Goal: Information Seeking & Learning: Learn about a topic

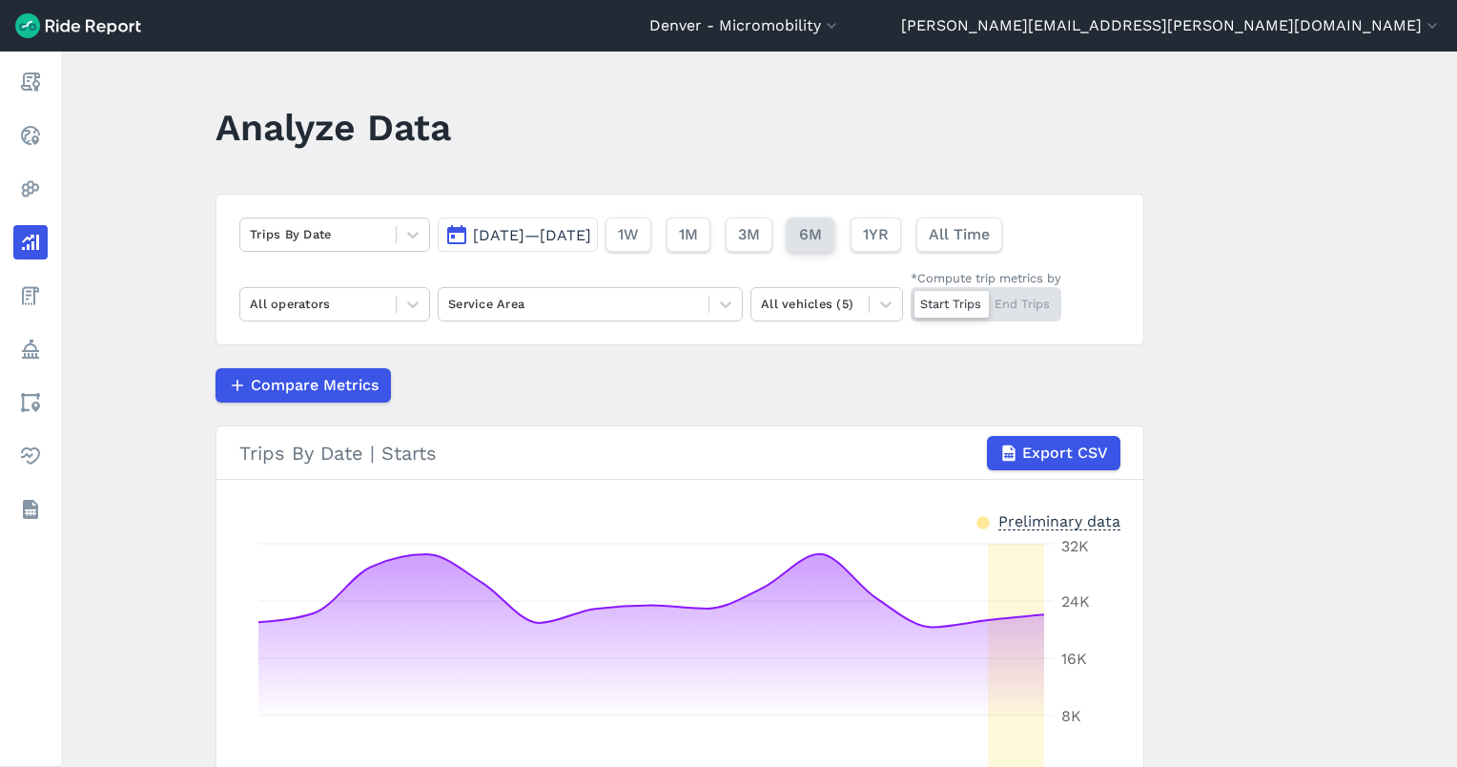
click at [822, 235] on span "6M" at bounding box center [810, 234] width 23 height 23
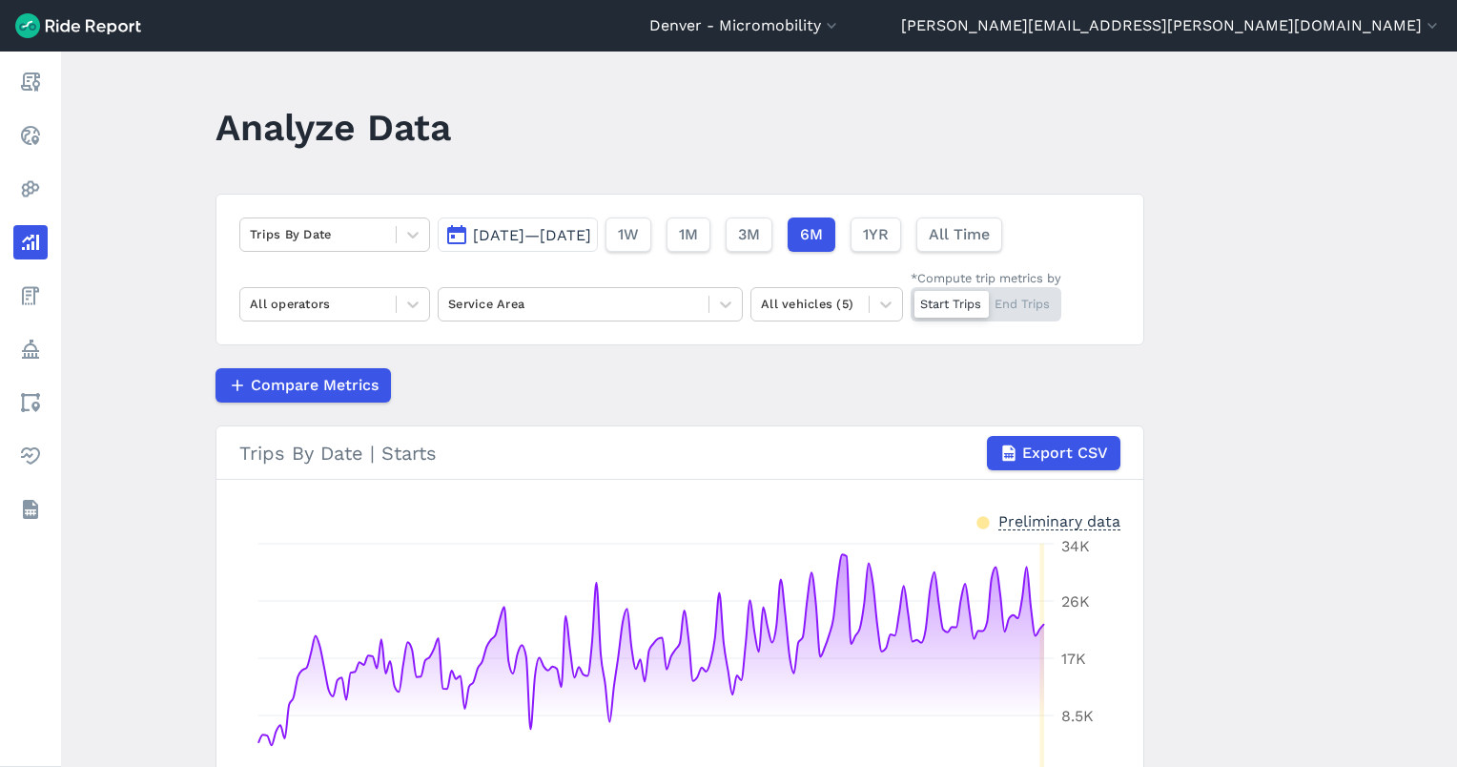
click at [545, 243] on span "Feb 15, 2025—Aug 13, 2025" at bounding box center [532, 235] width 118 height 18
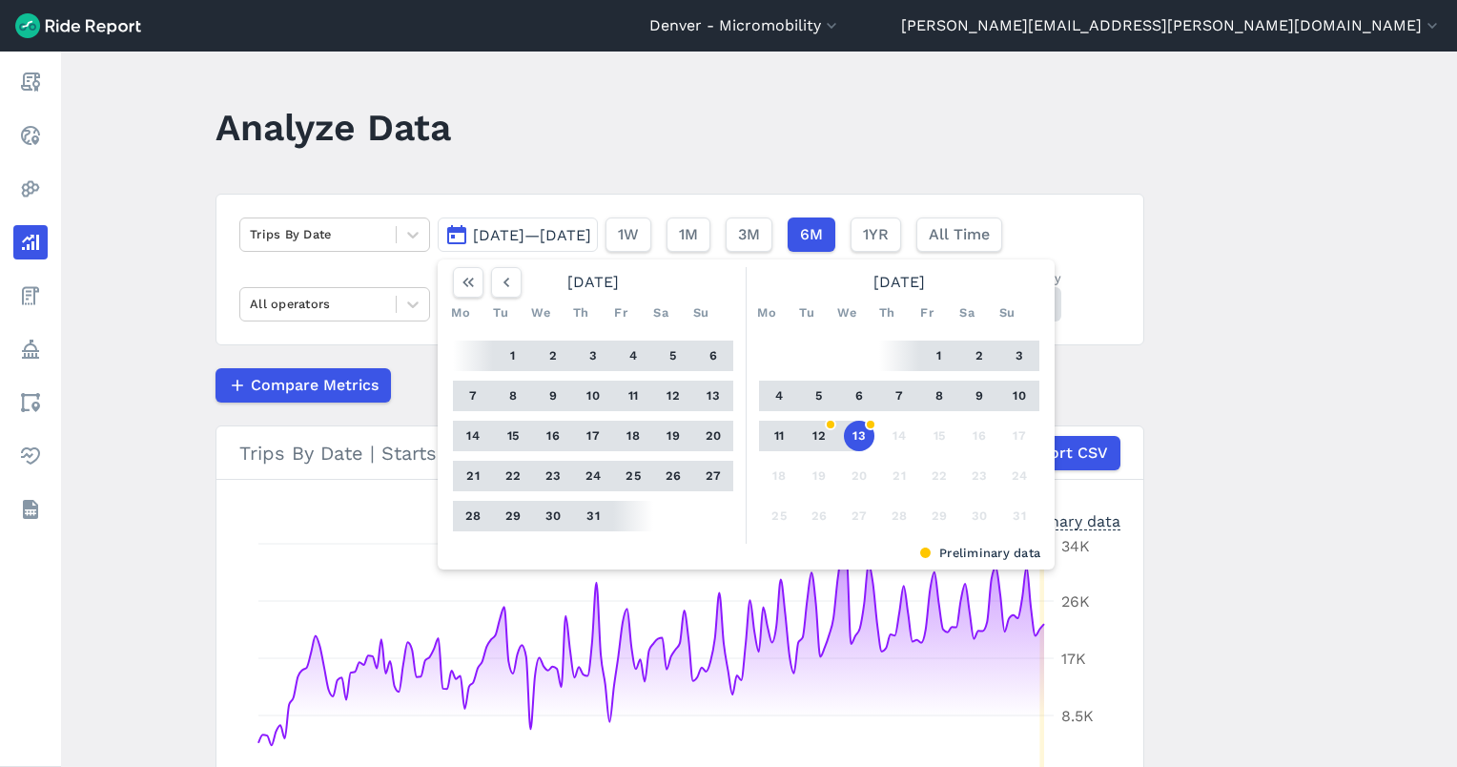
click at [536, 200] on div "Trips By Date Feb 15, 2025—Aug 13, 2025 July 2025 Mo Tu We Th Fr Sa Su 1 2 3 4 …" at bounding box center [680, 270] width 929 height 152
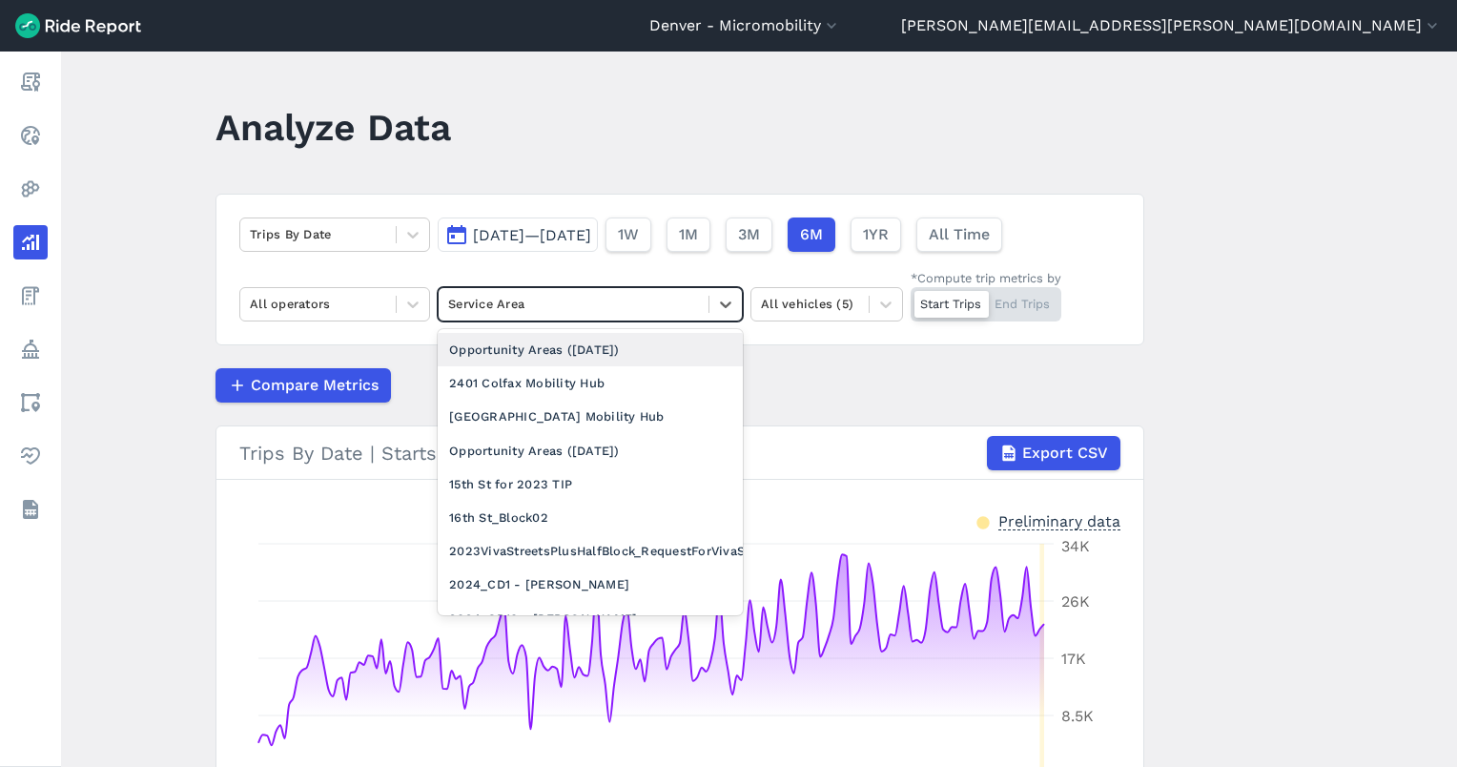
click at [545, 290] on div "Service Area" at bounding box center [574, 304] width 270 height 30
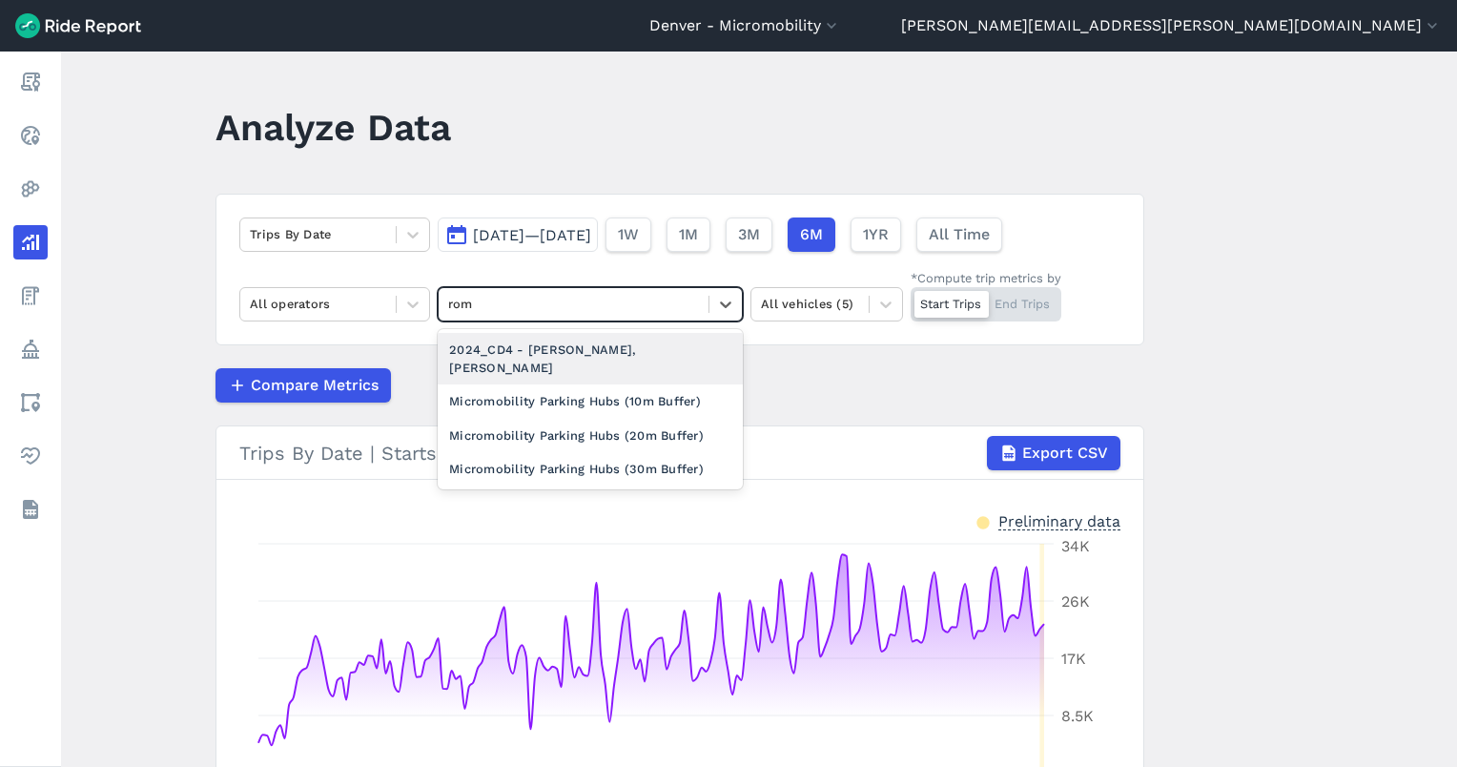
type input "rome"
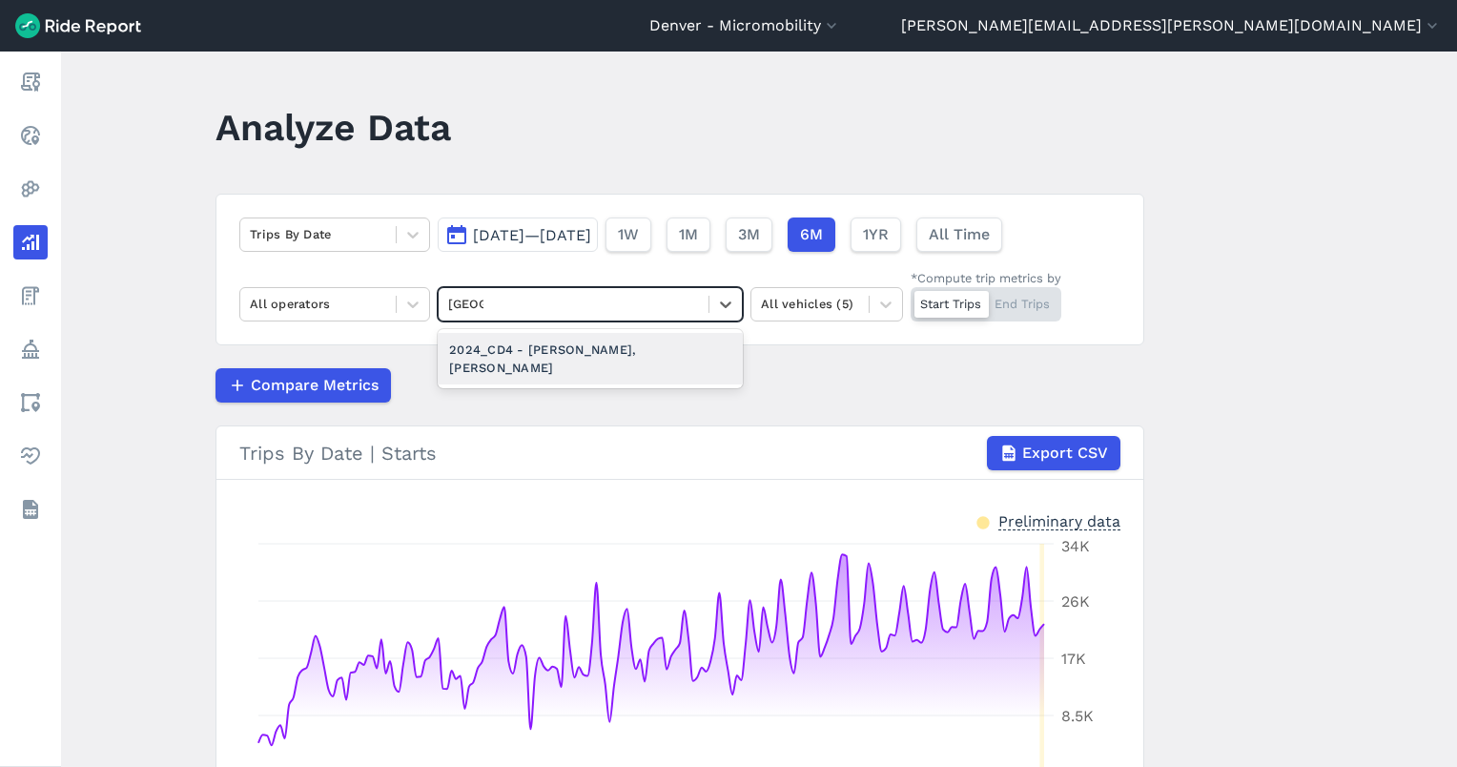
click at [538, 360] on div "2024_CD4 - Romero Campbell, Diana" at bounding box center [590, 358] width 305 height 51
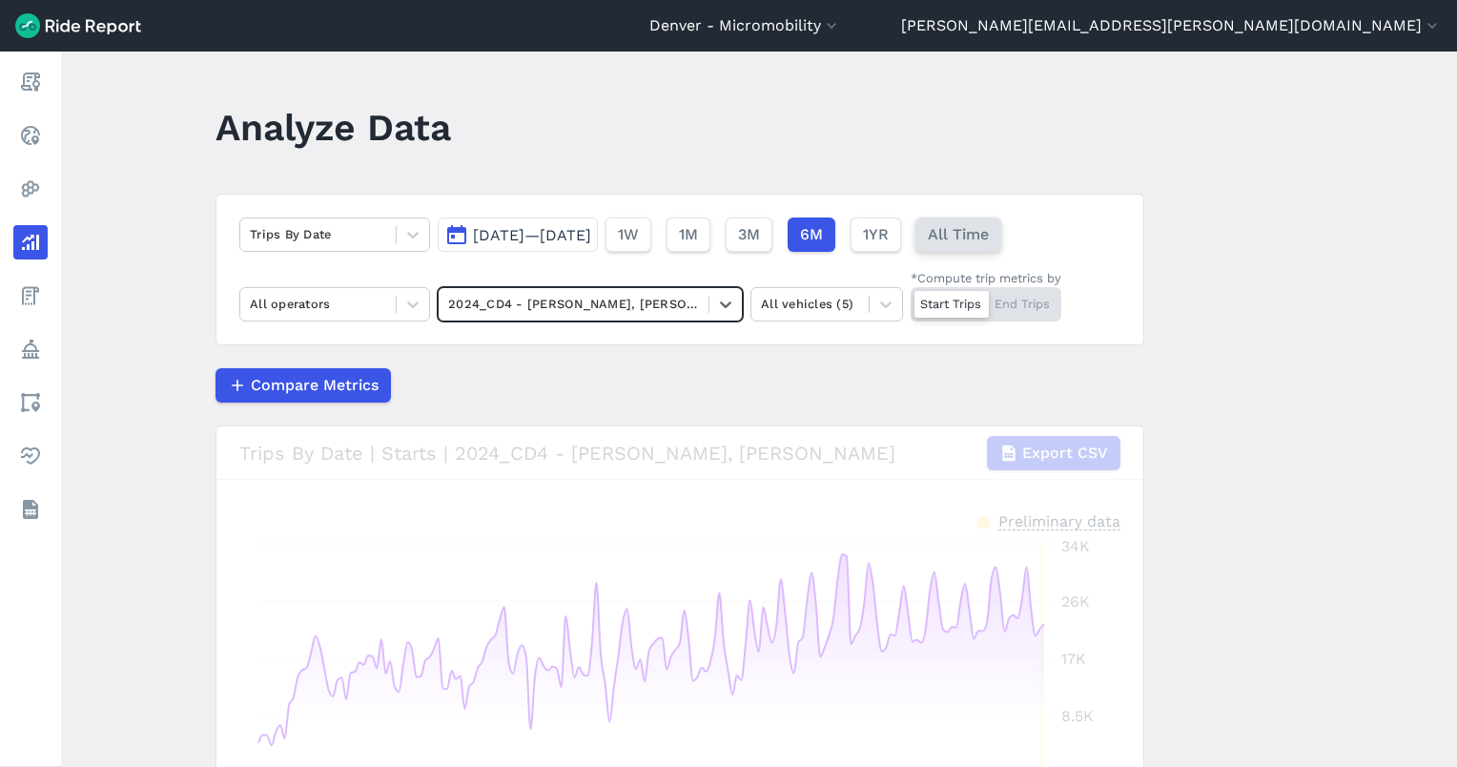
click at [989, 237] on span "All Time" at bounding box center [958, 234] width 61 height 23
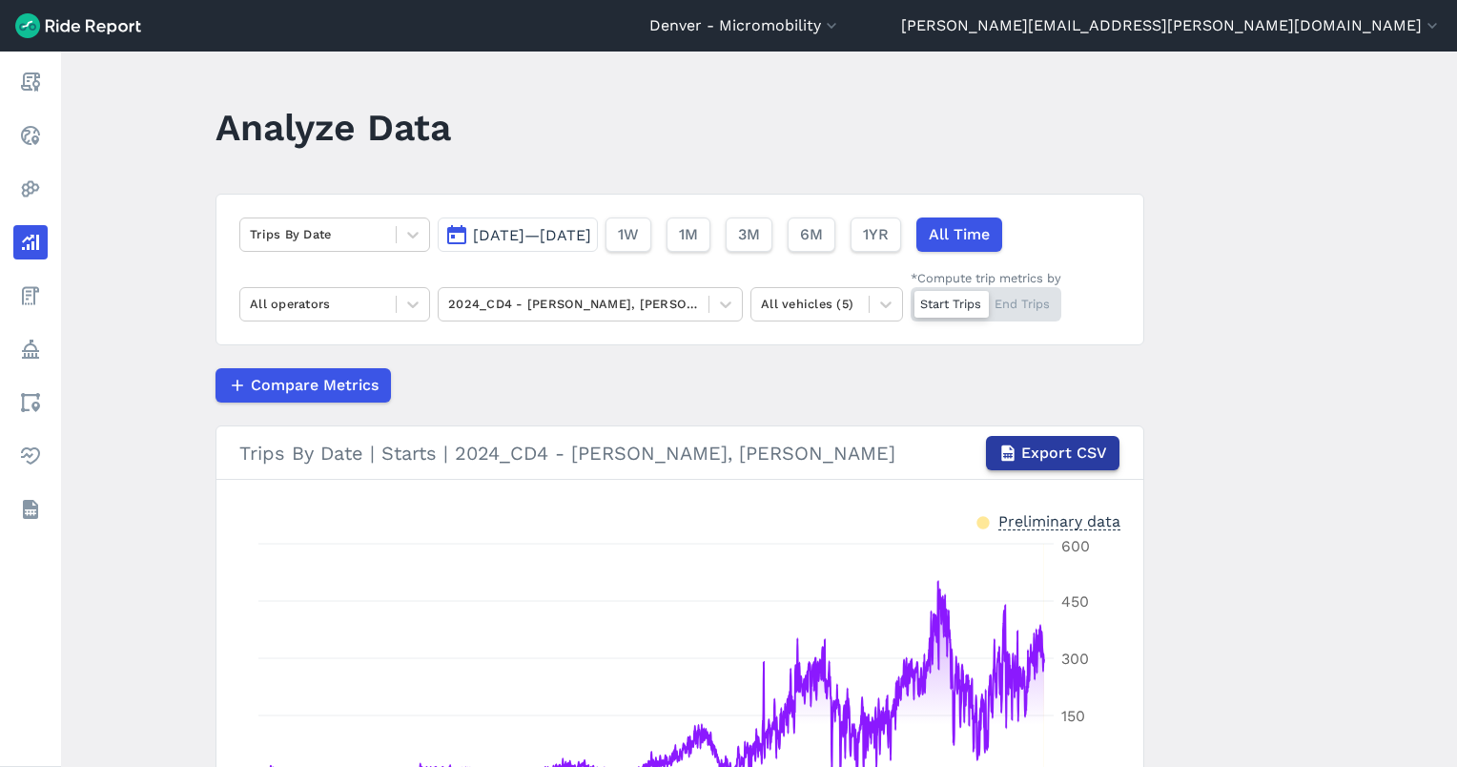
click at [1050, 447] on span "Export CSV" at bounding box center [1064, 453] width 86 height 23
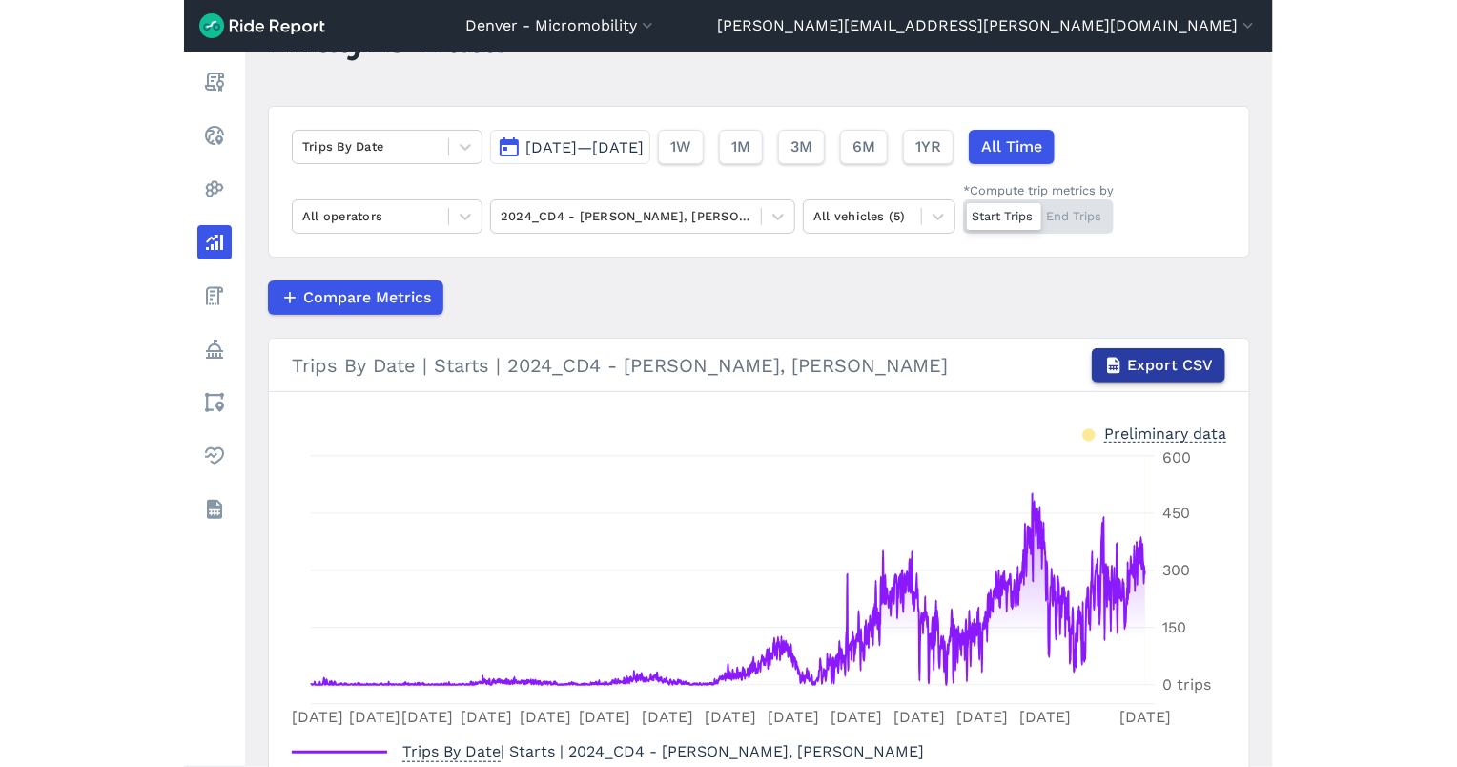
scroll to position [88, 0]
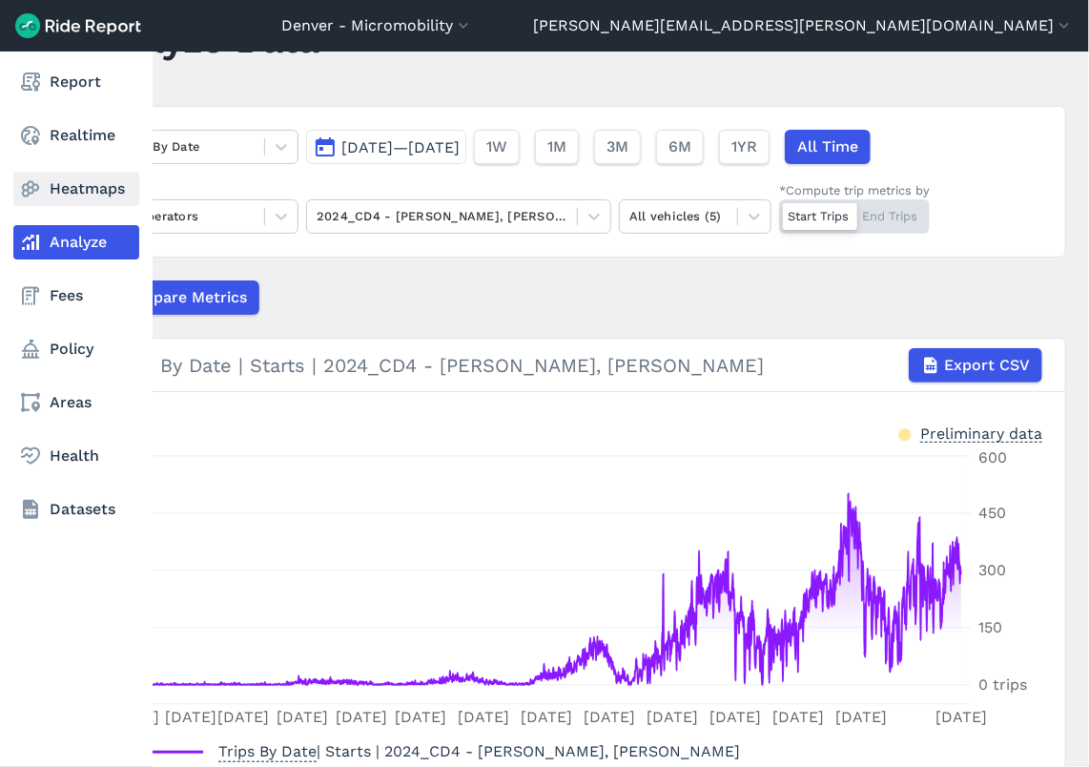
click at [42, 187] on link "Heatmaps" at bounding box center [76, 189] width 126 height 34
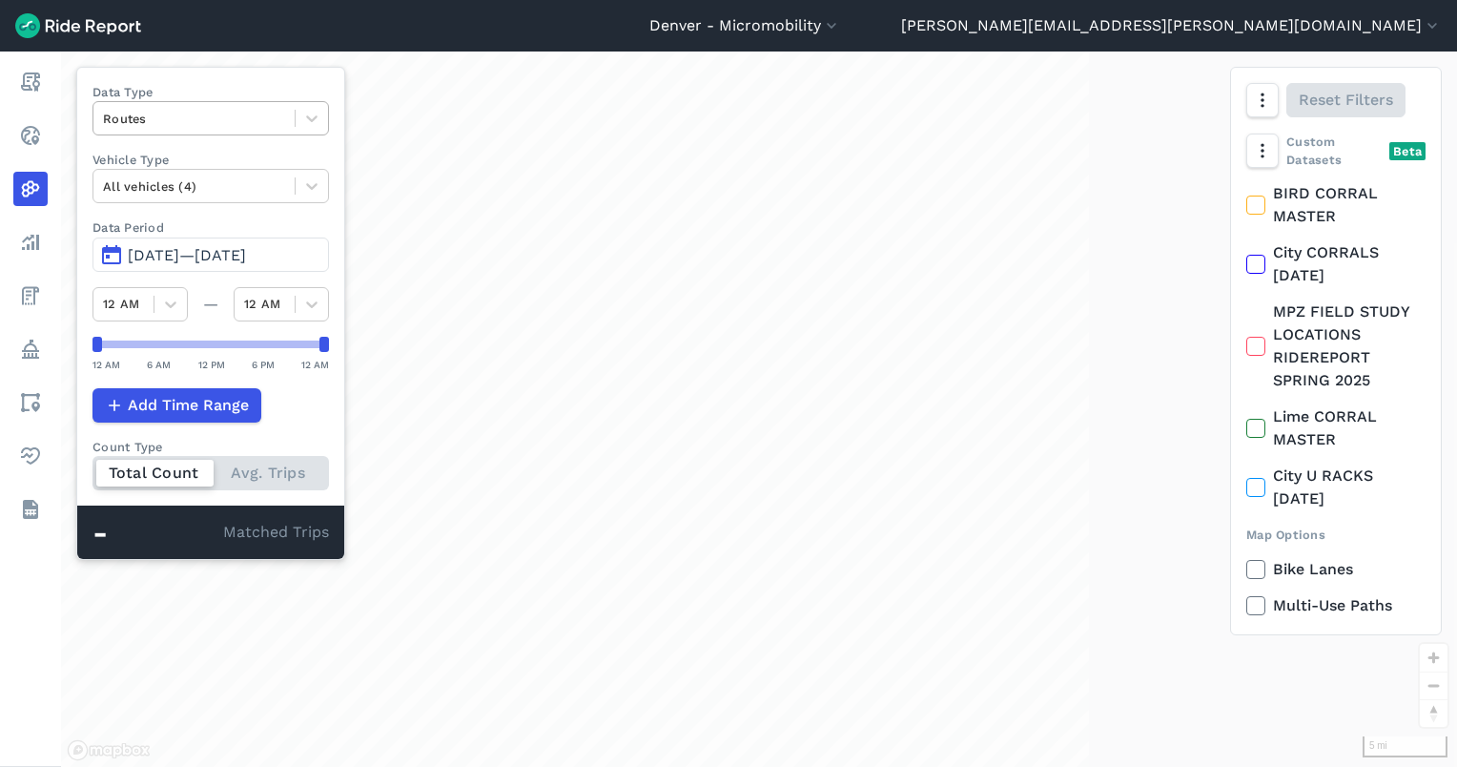
click at [160, 131] on div "Routes" at bounding box center [193, 119] width 201 height 30
click at [162, 122] on div at bounding box center [194, 119] width 182 height 22
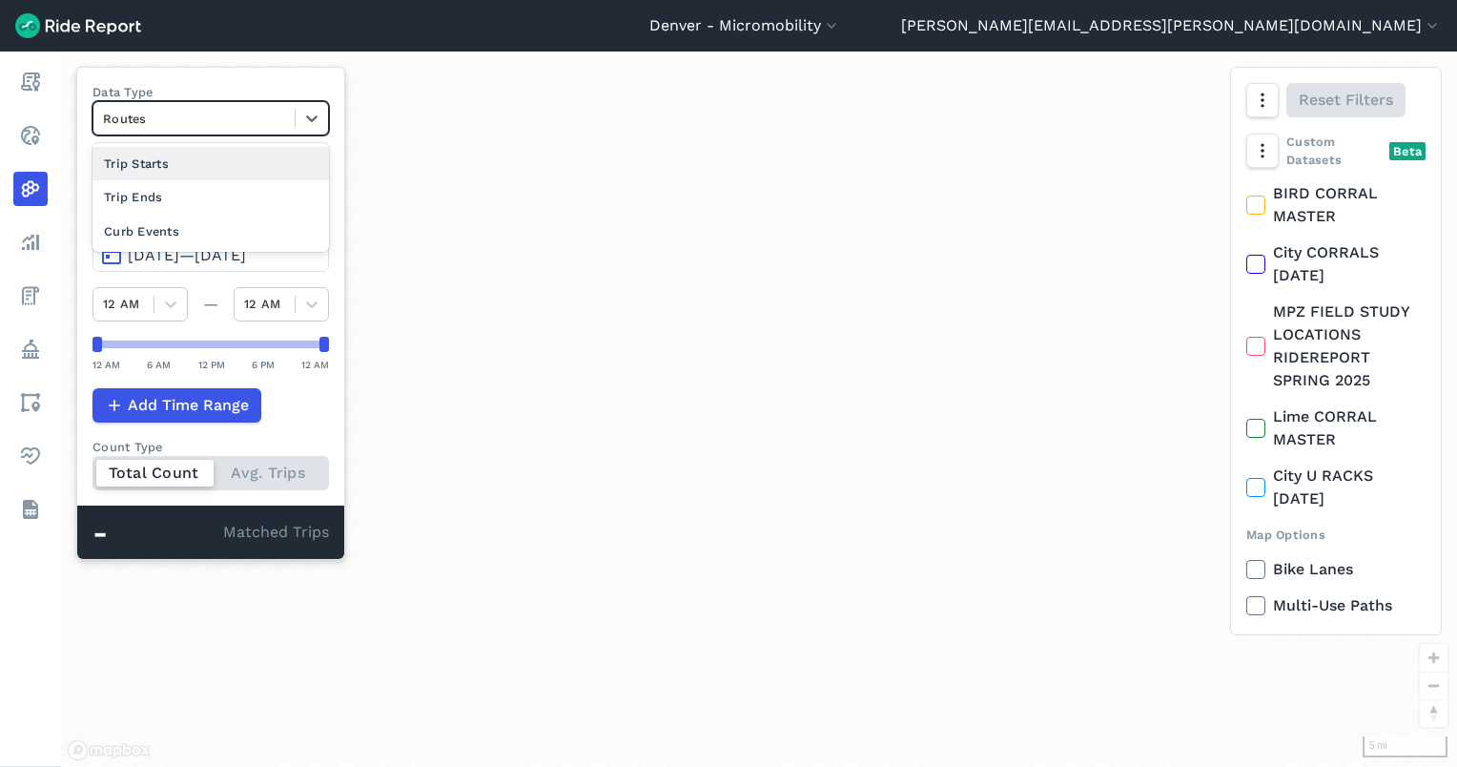
click at [193, 167] on div "Trip Starts" at bounding box center [210, 163] width 236 height 33
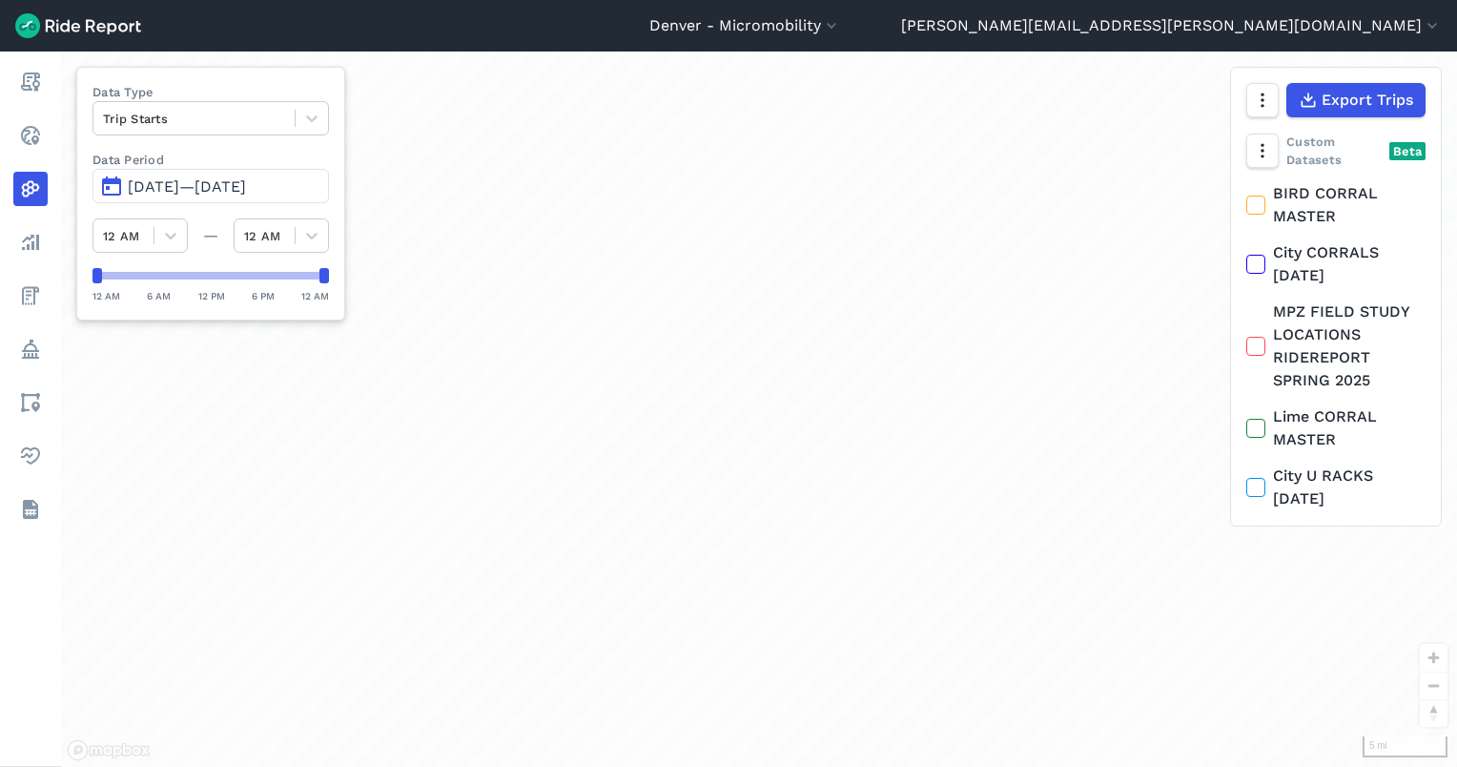
click at [236, 185] on span "Dec 27, 2018—Aug 13, 2025" at bounding box center [187, 186] width 118 height 18
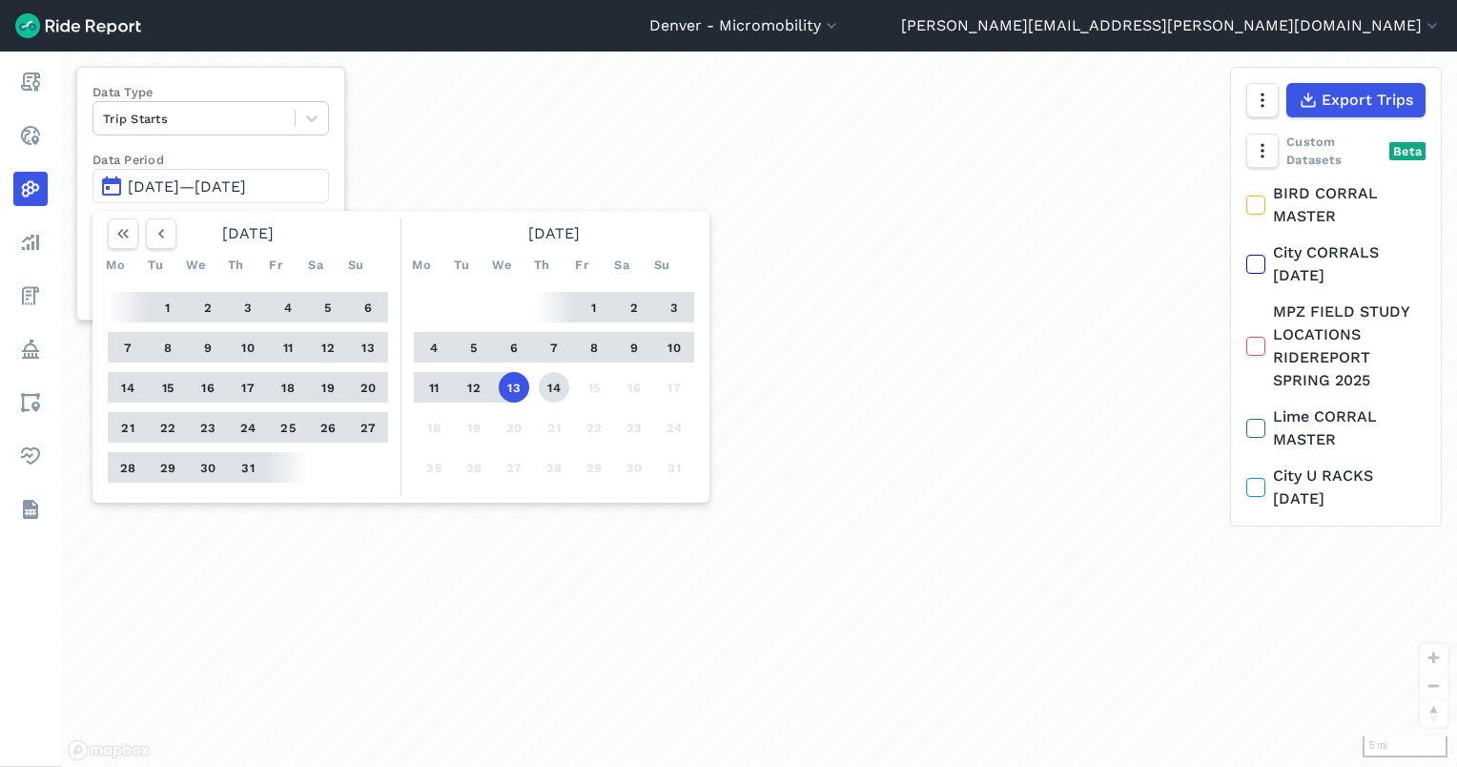
click at [548, 378] on button "14" at bounding box center [554, 387] width 31 height 31
click at [164, 236] on icon "button" at bounding box center [161, 233] width 19 height 19
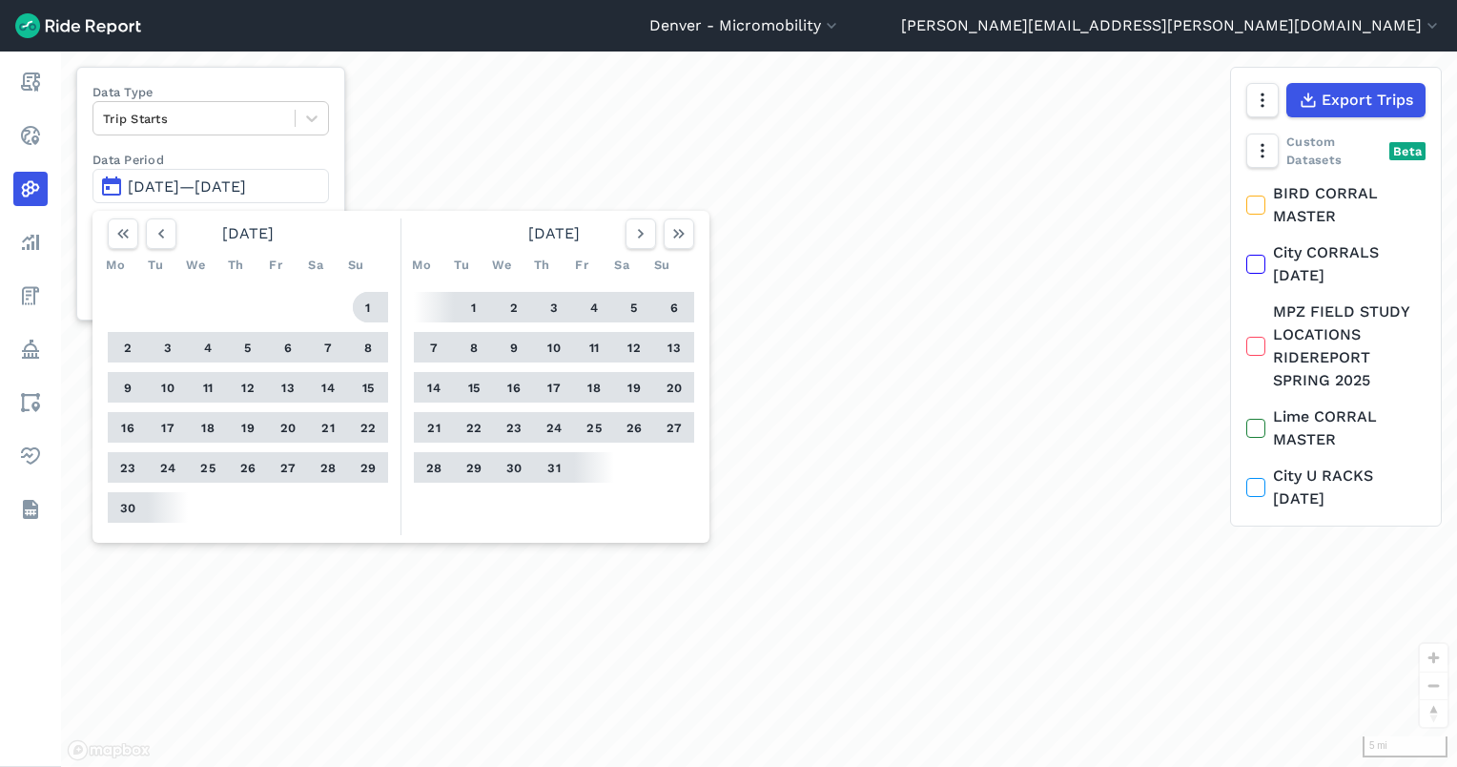
click at [369, 305] on button "1" at bounding box center [368, 307] width 31 height 31
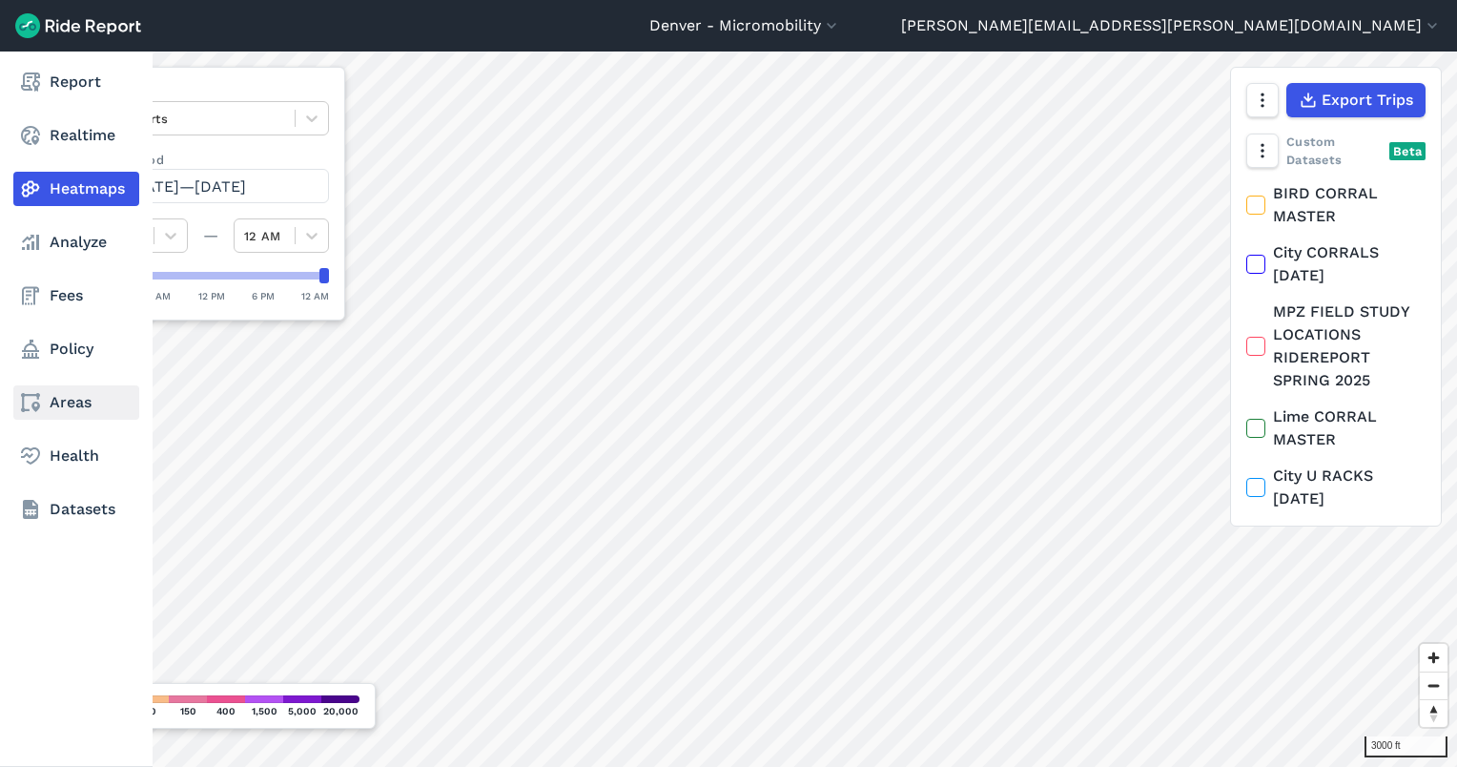
click at [38, 399] on use at bounding box center [30, 402] width 19 height 19
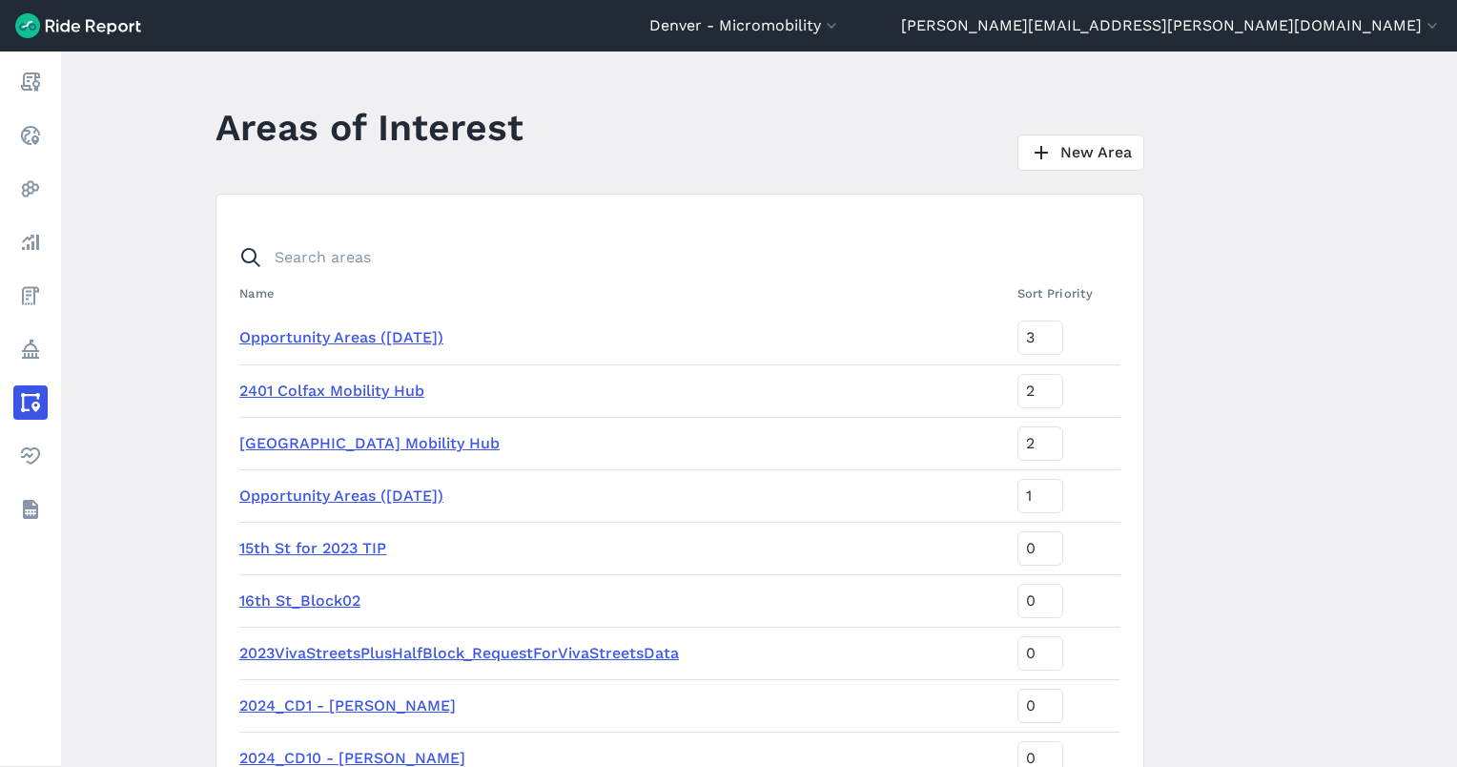
click at [472, 278] on th "Name" at bounding box center [624, 293] width 771 height 37
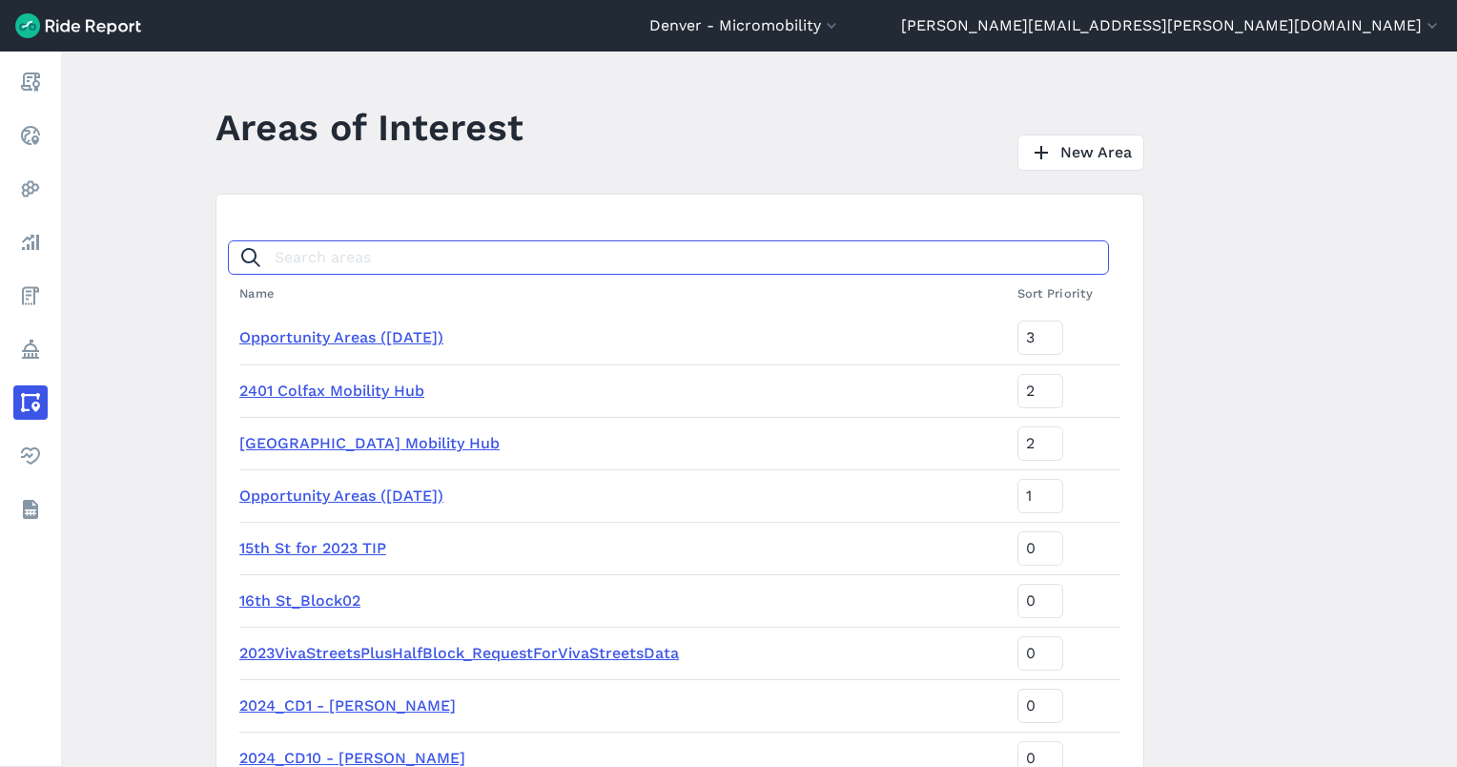
click at [453, 260] on input "Search areas" at bounding box center [668, 257] width 881 height 34
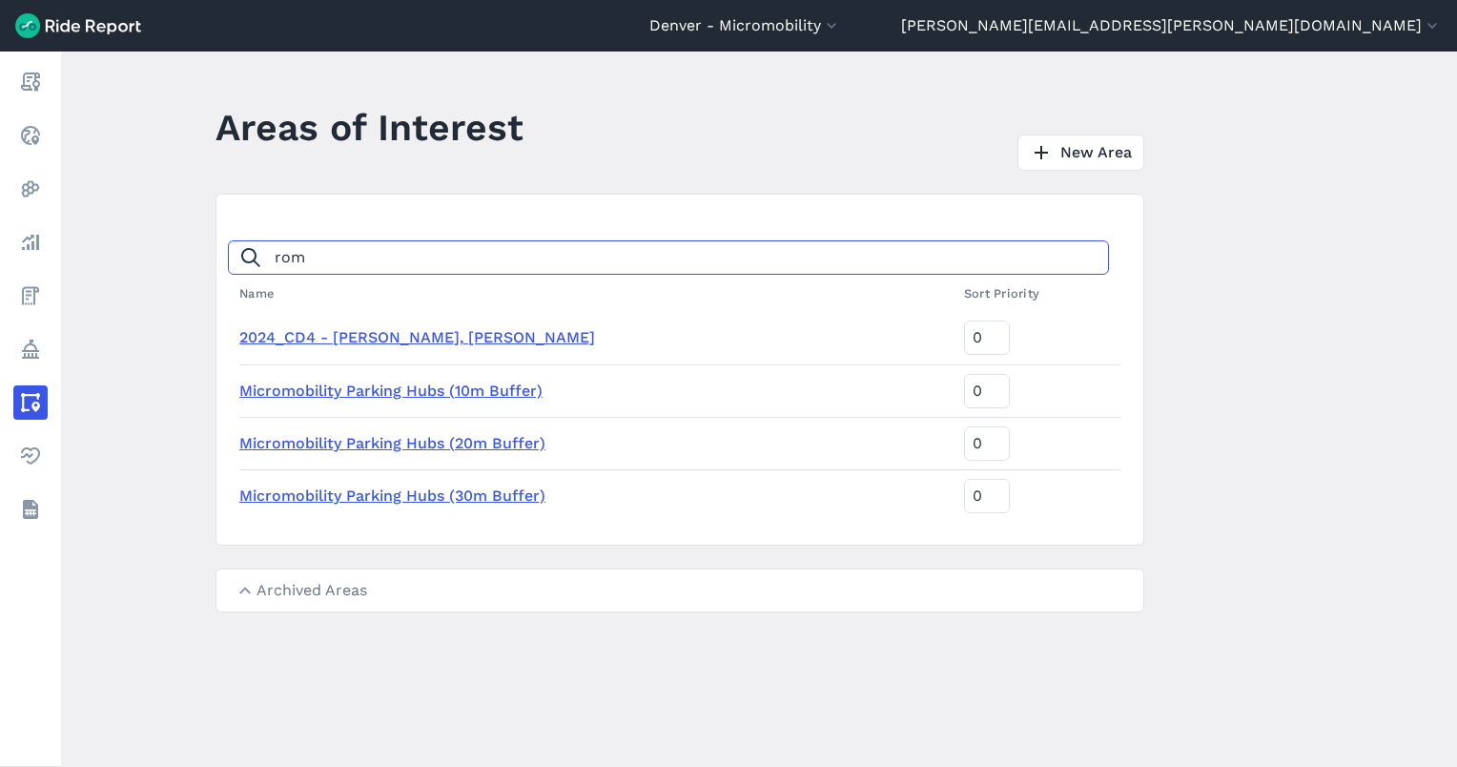
type input "rom"
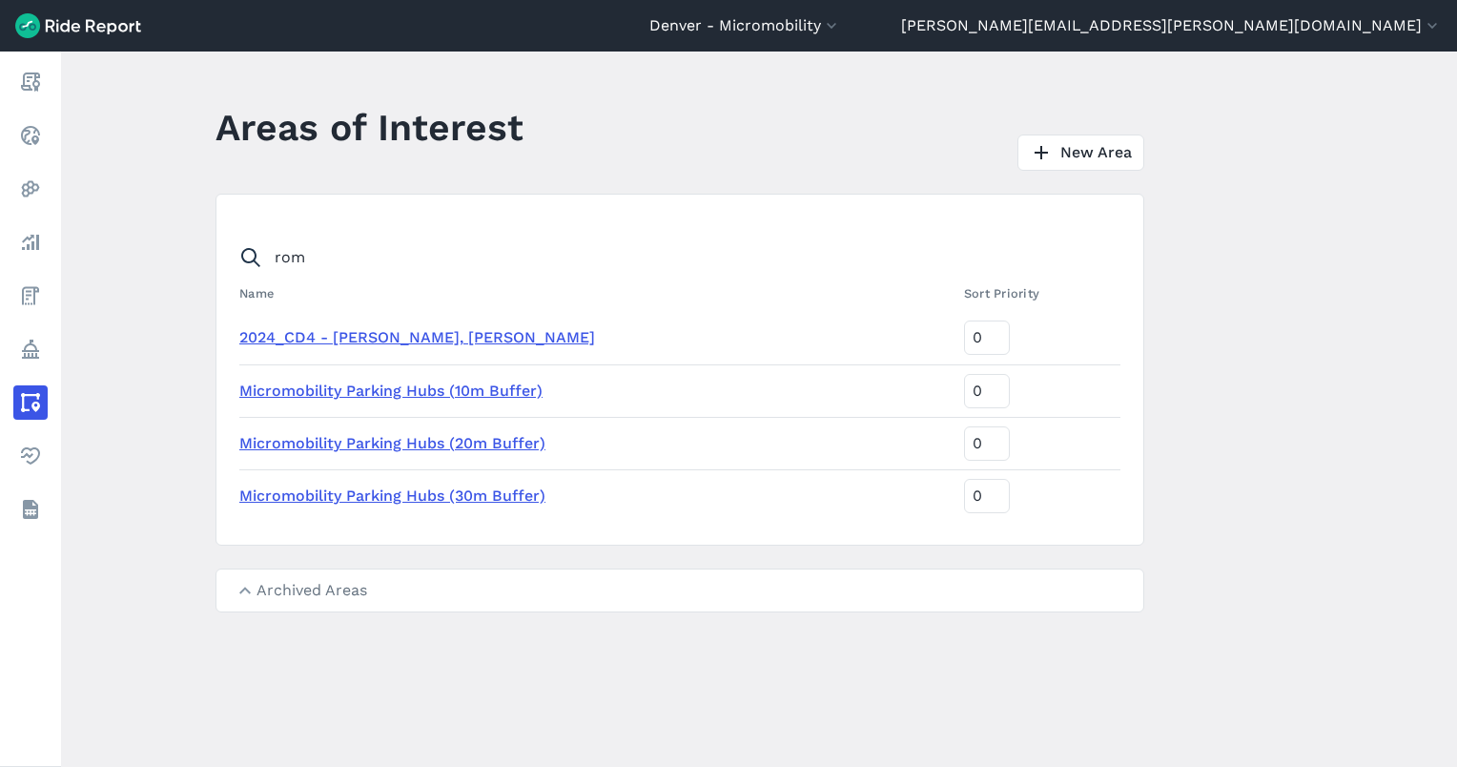
click at [442, 327] on td "2024_CD4 - Romero Campbell, Diana" at bounding box center [597, 338] width 717 height 52
click at [437, 330] on link "2024_CD4 - Romero Campbell, Diana" at bounding box center [417, 337] width 356 height 18
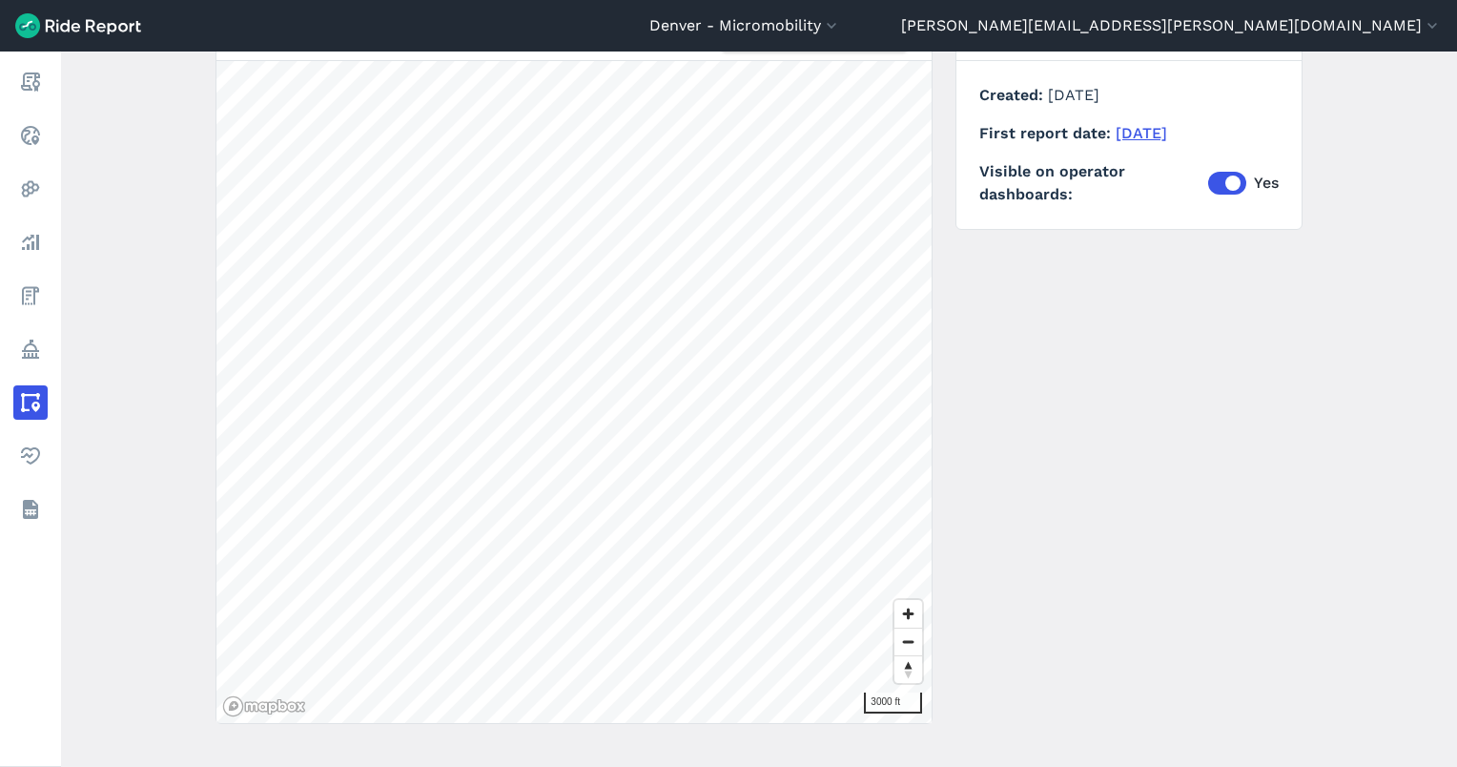
scroll to position [254, 0]
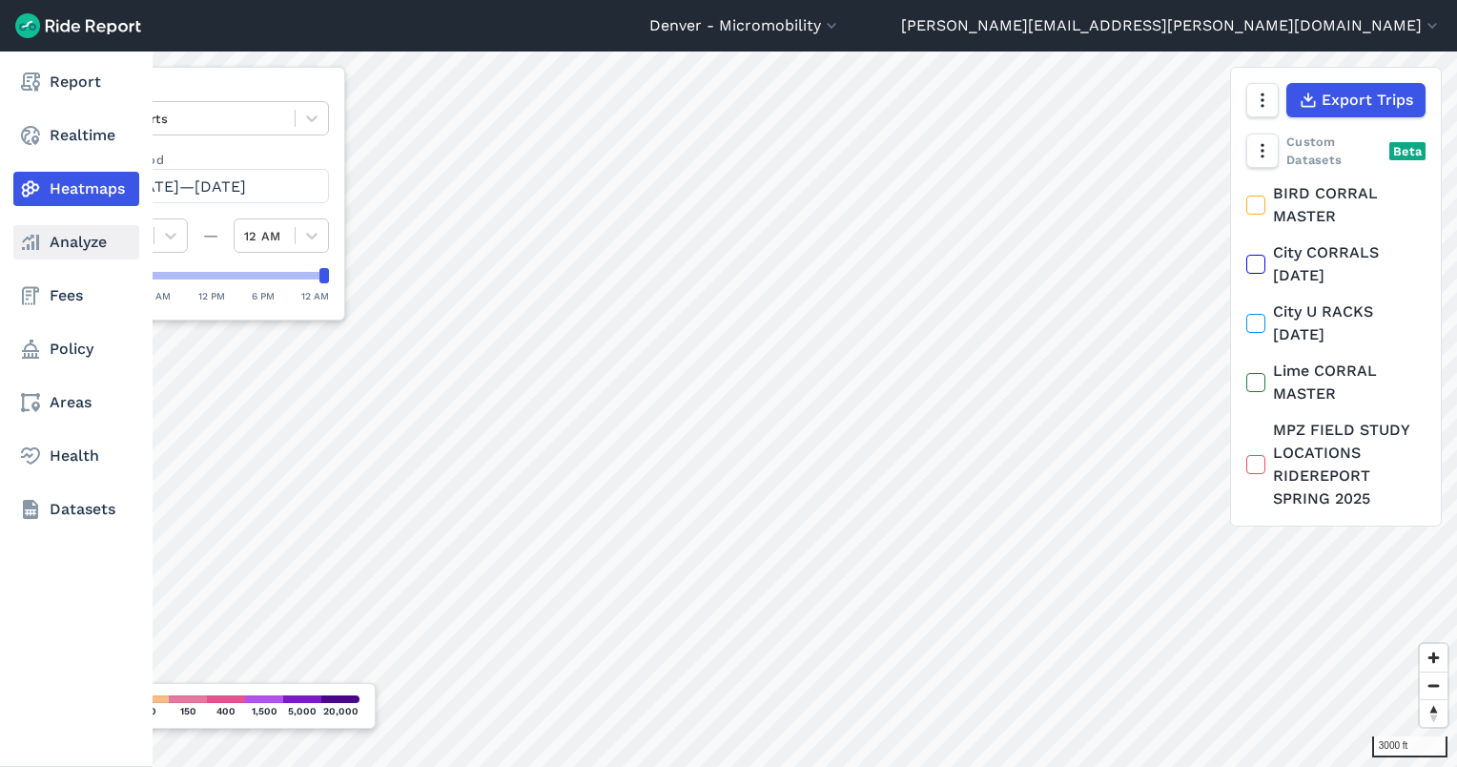
click at [36, 244] on use at bounding box center [30, 242] width 17 height 15
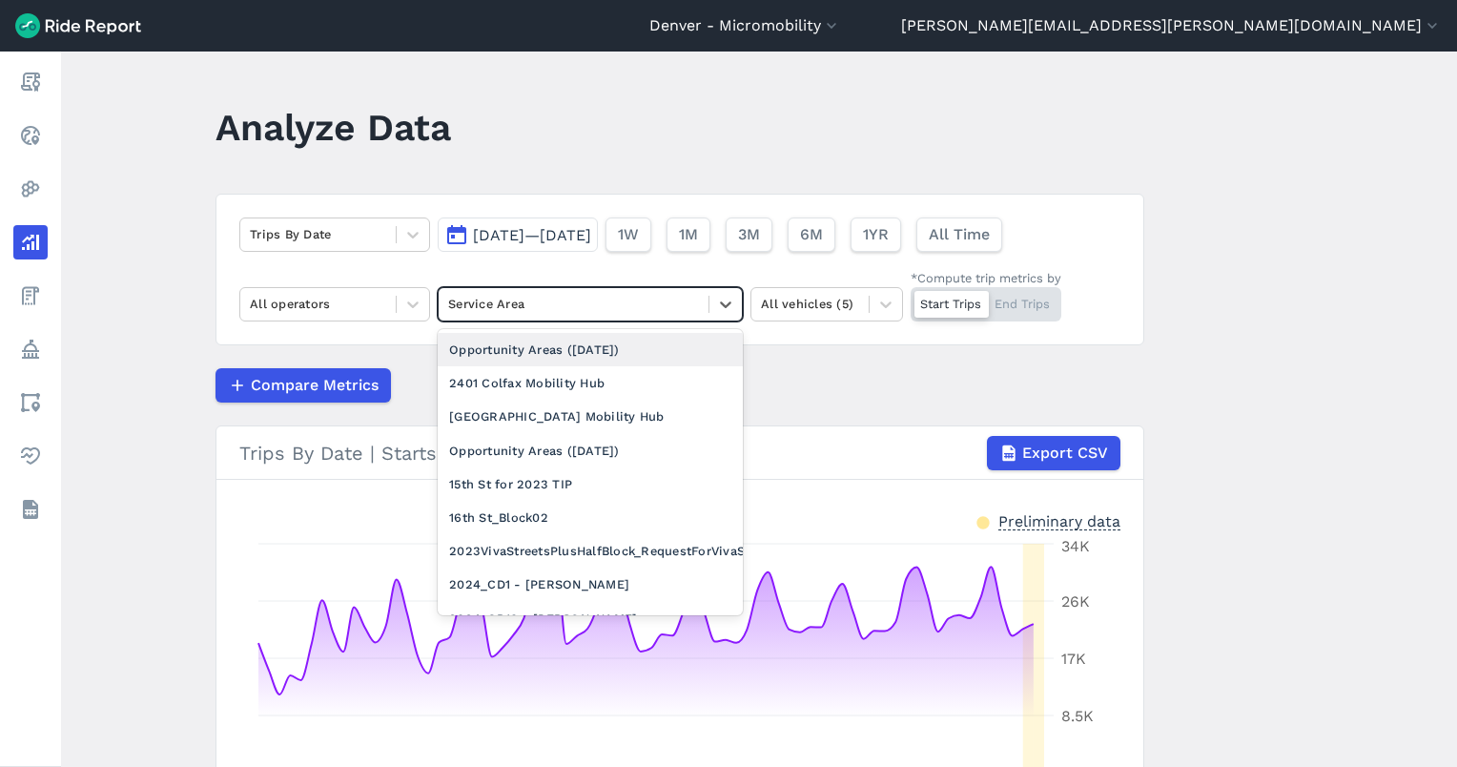
click at [533, 307] on div at bounding box center [573, 304] width 251 height 22
type input "p"
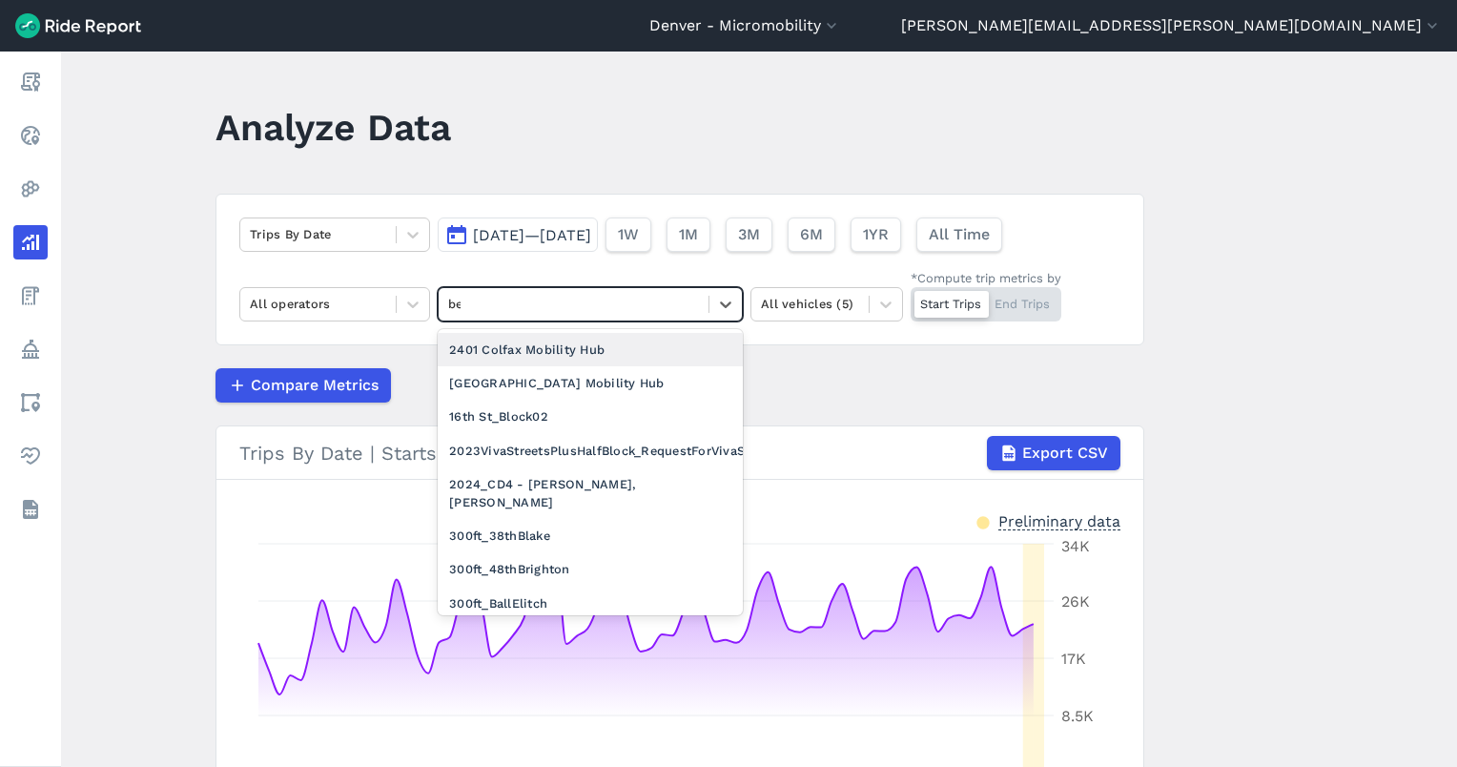
type input "bel"
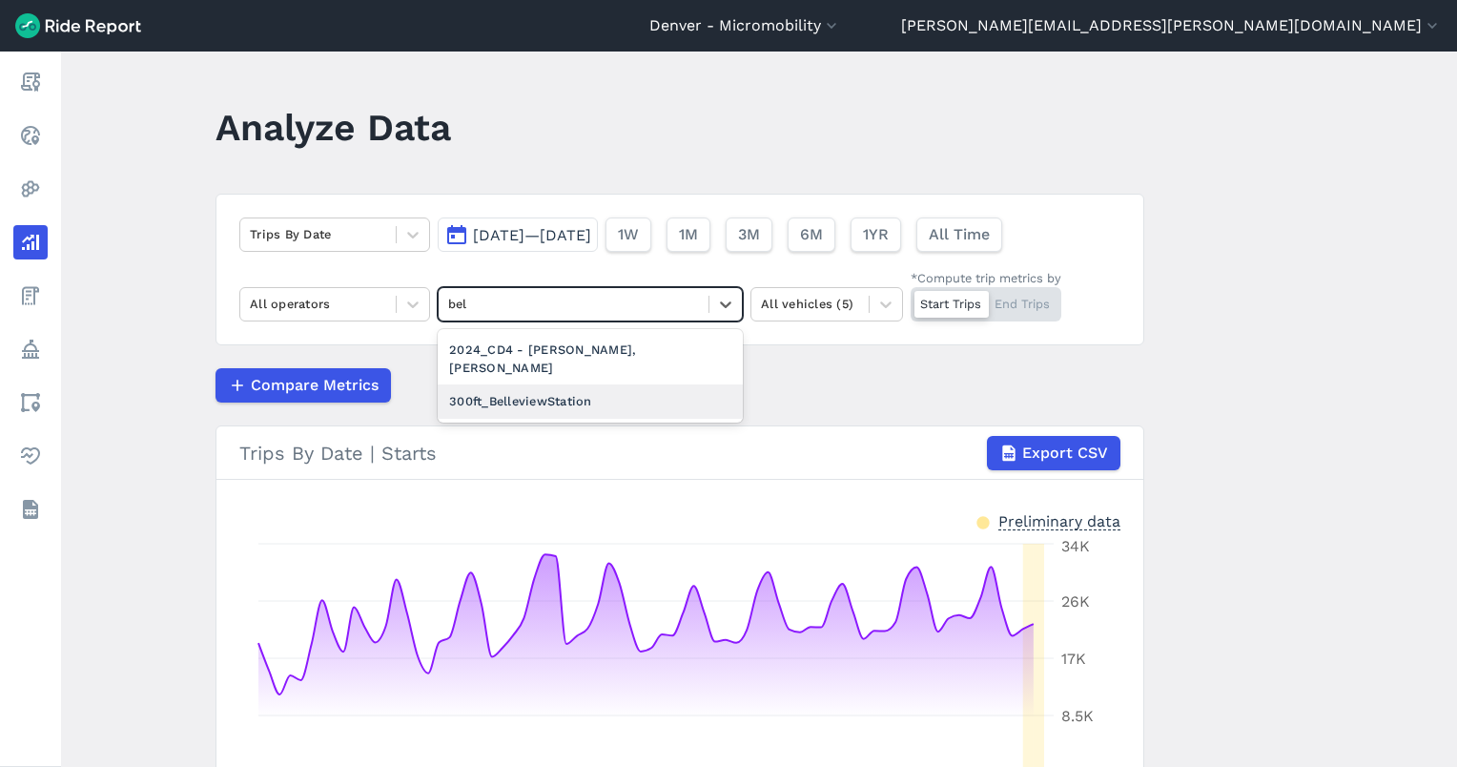
click at [513, 393] on div "300ft_BelleviewStation" at bounding box center [590, 400] width 305 height 33
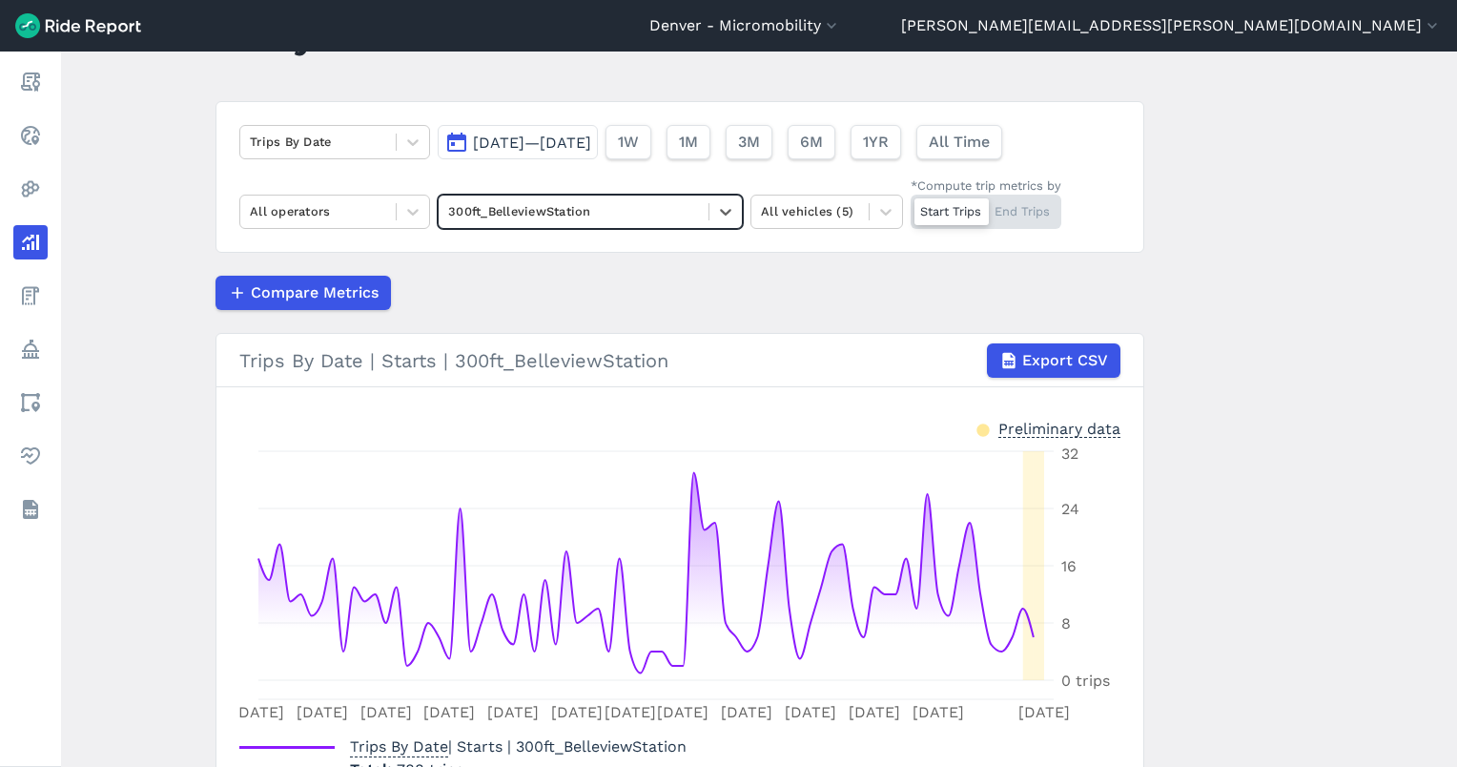
scroll to position [127, 0]
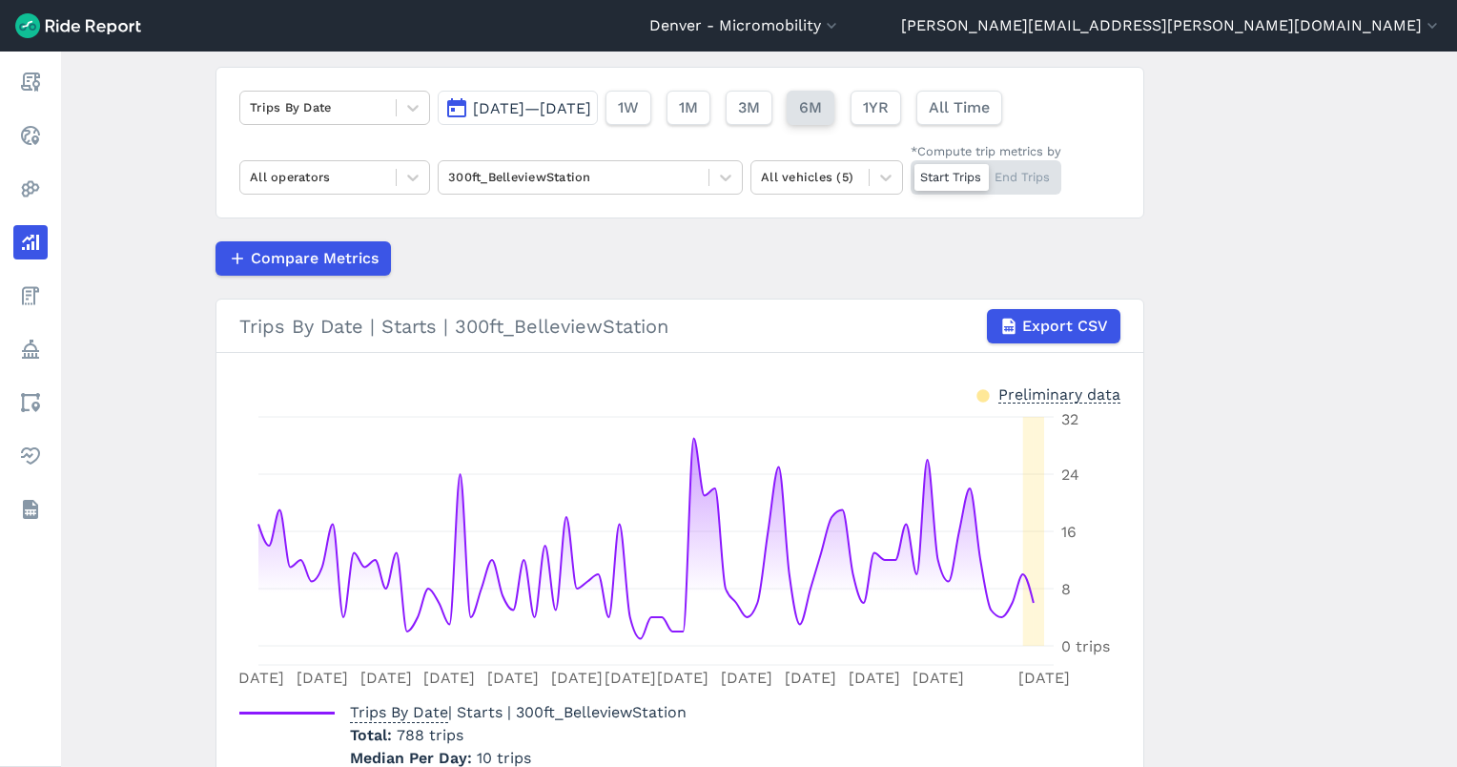
click at [834, 106] on button "6M" at bounding box center [811, 108] width 48 height 34
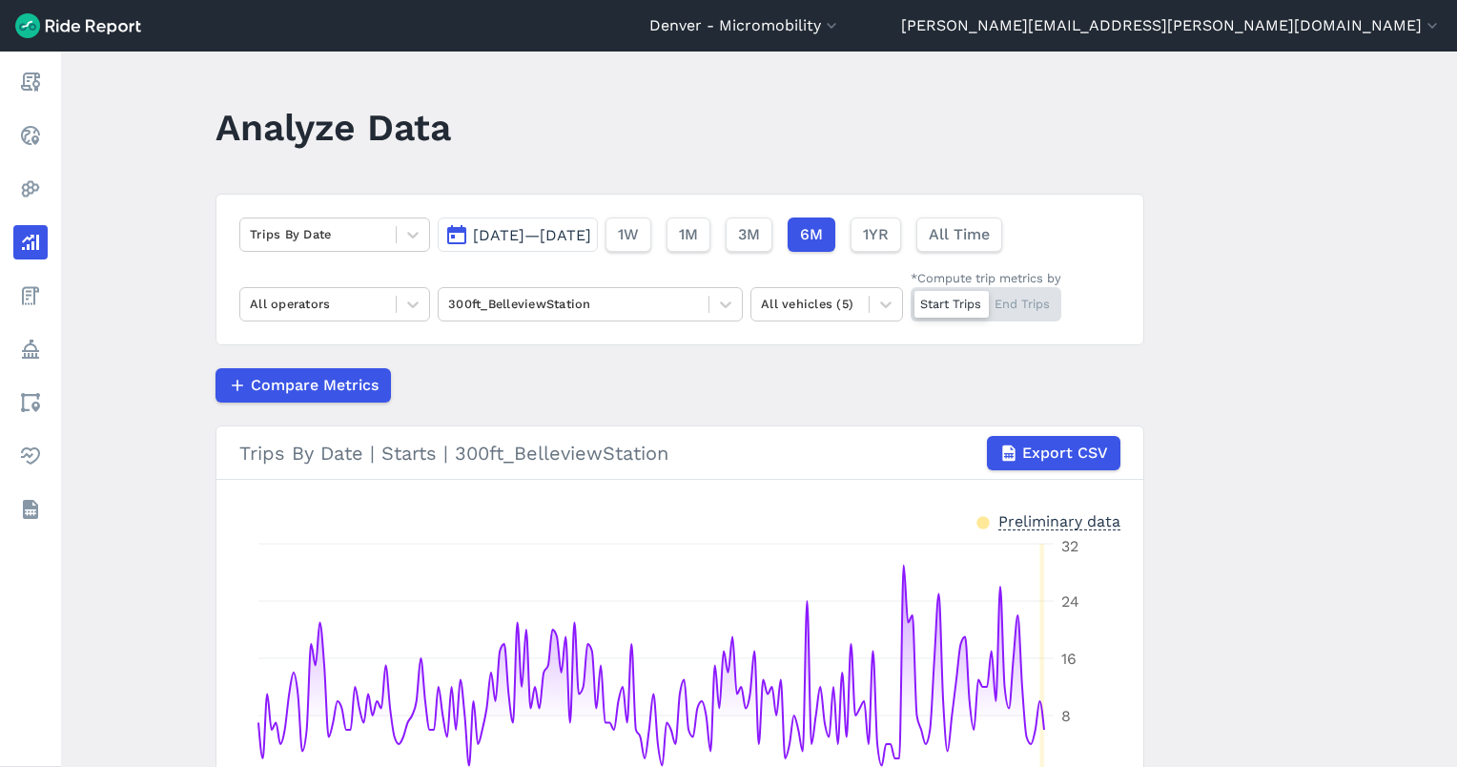
scroll to position [127, 0]
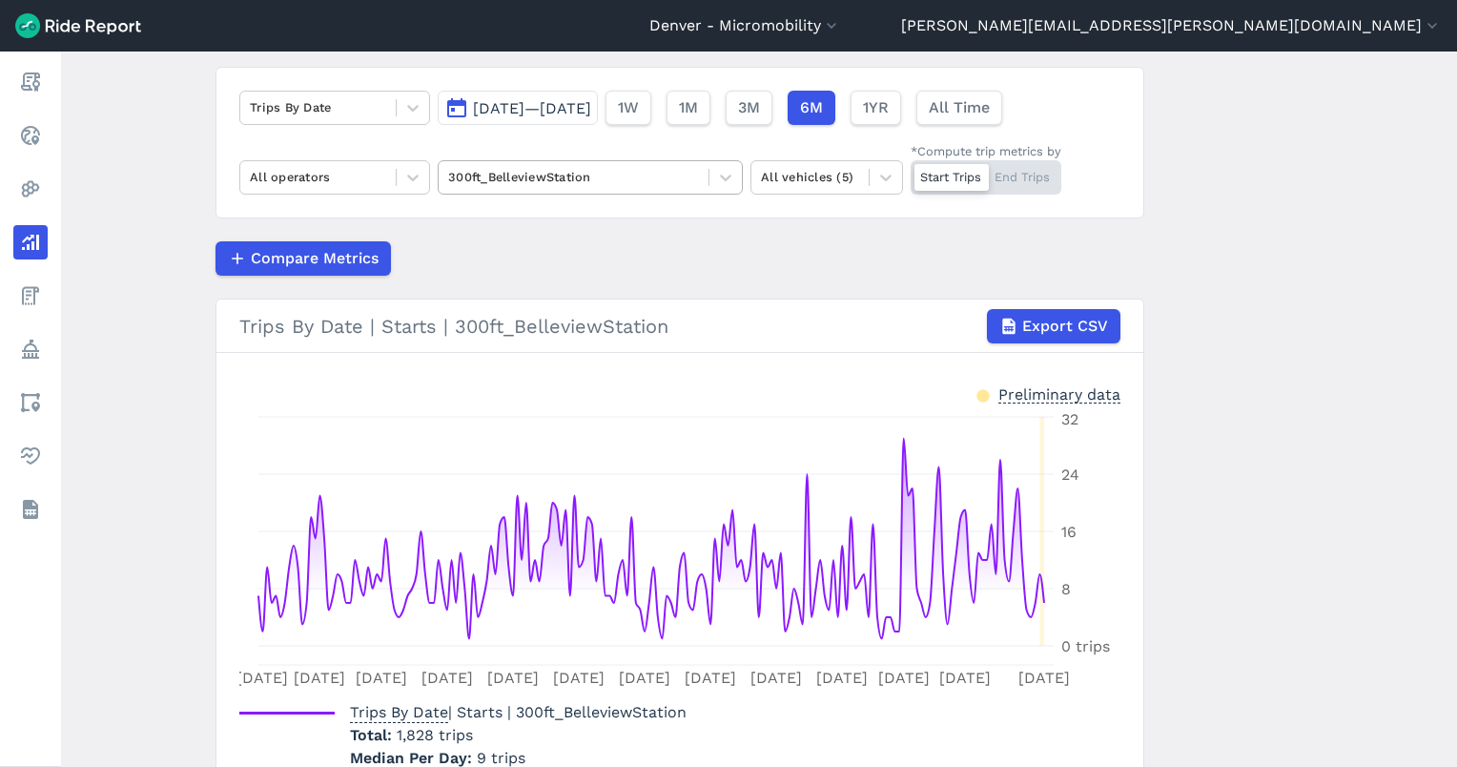
click at [529, 175] on div at bounding box center [573, 177] width 251 height 22
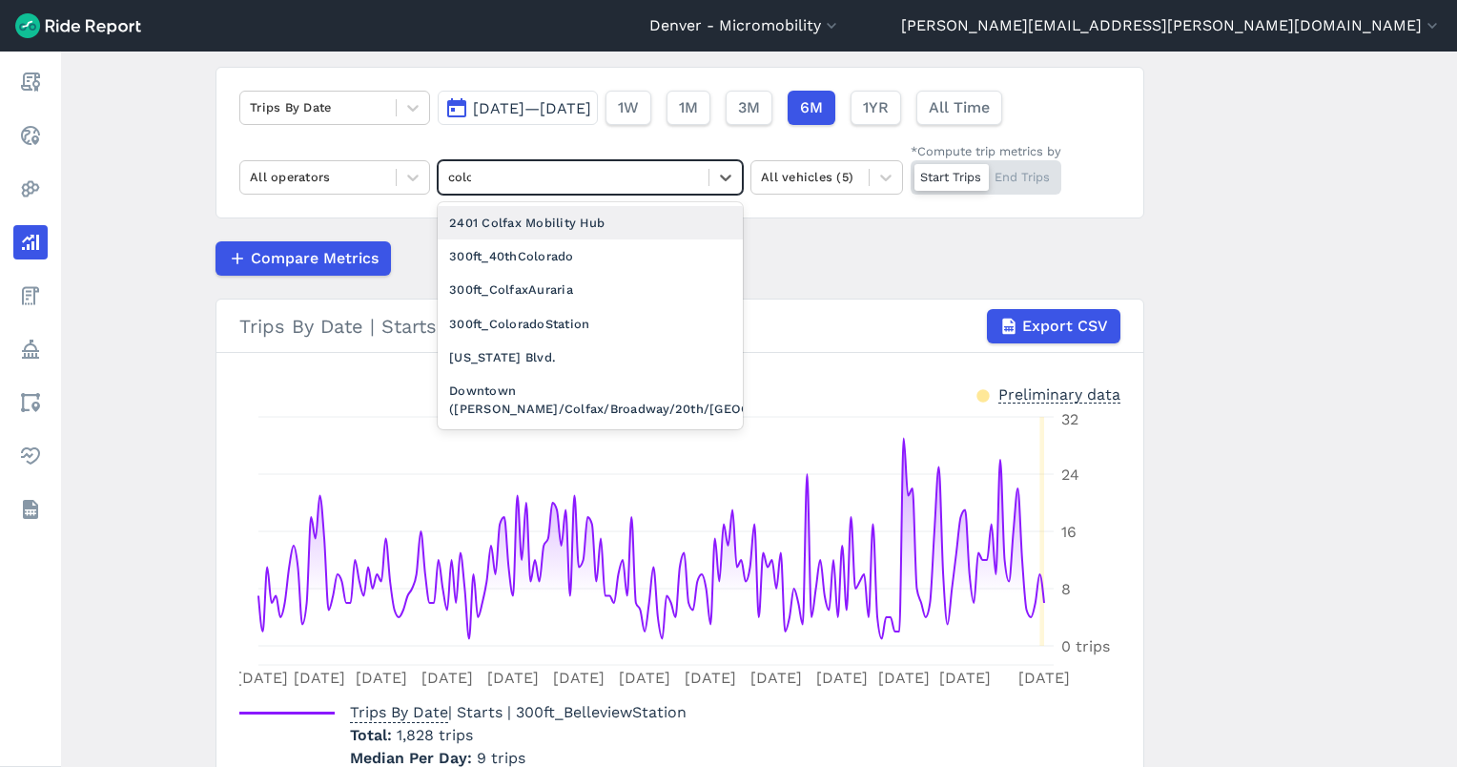
type input "color"
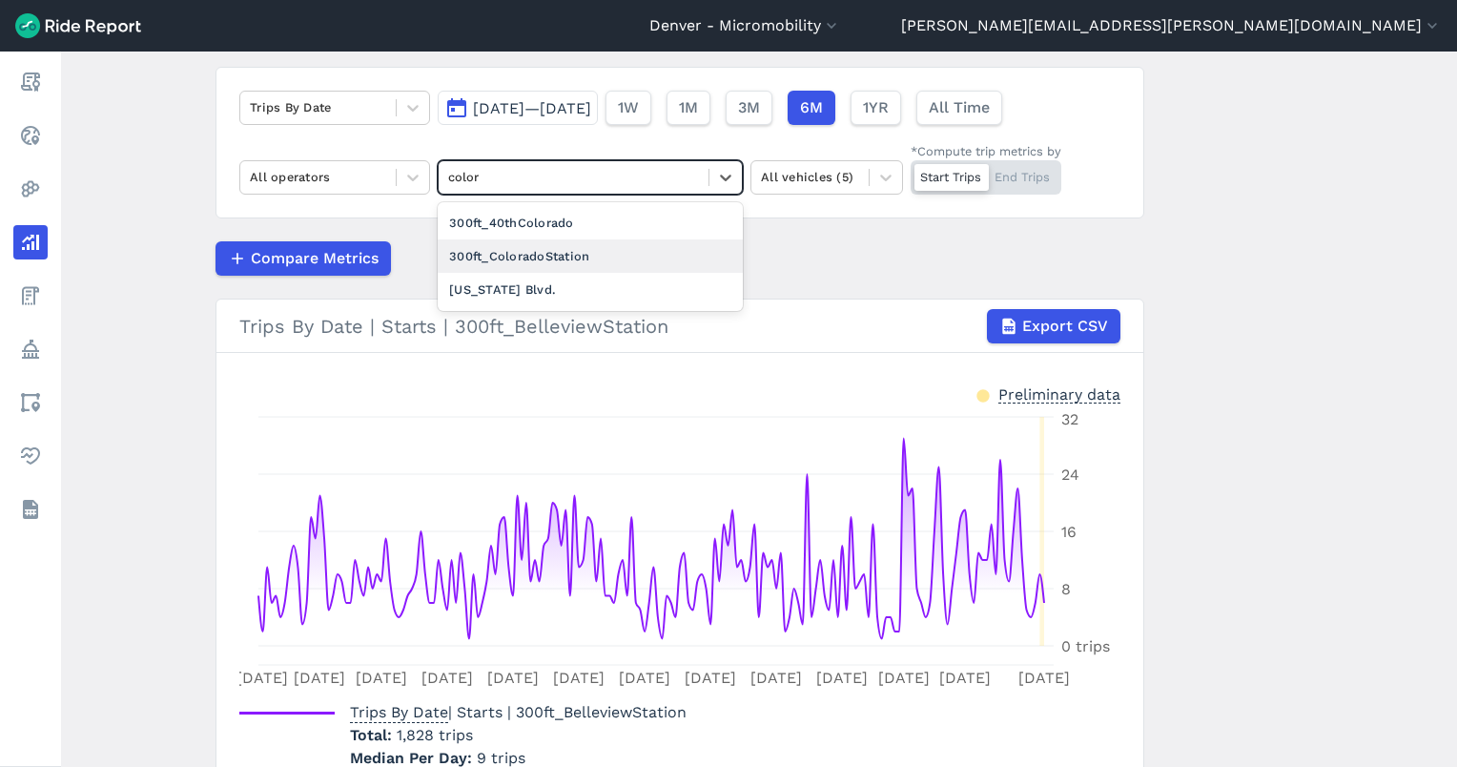
click at [539, 259] on div "300ft_ColoradoStation" at bounding box center [590, 255] width 305 height 33
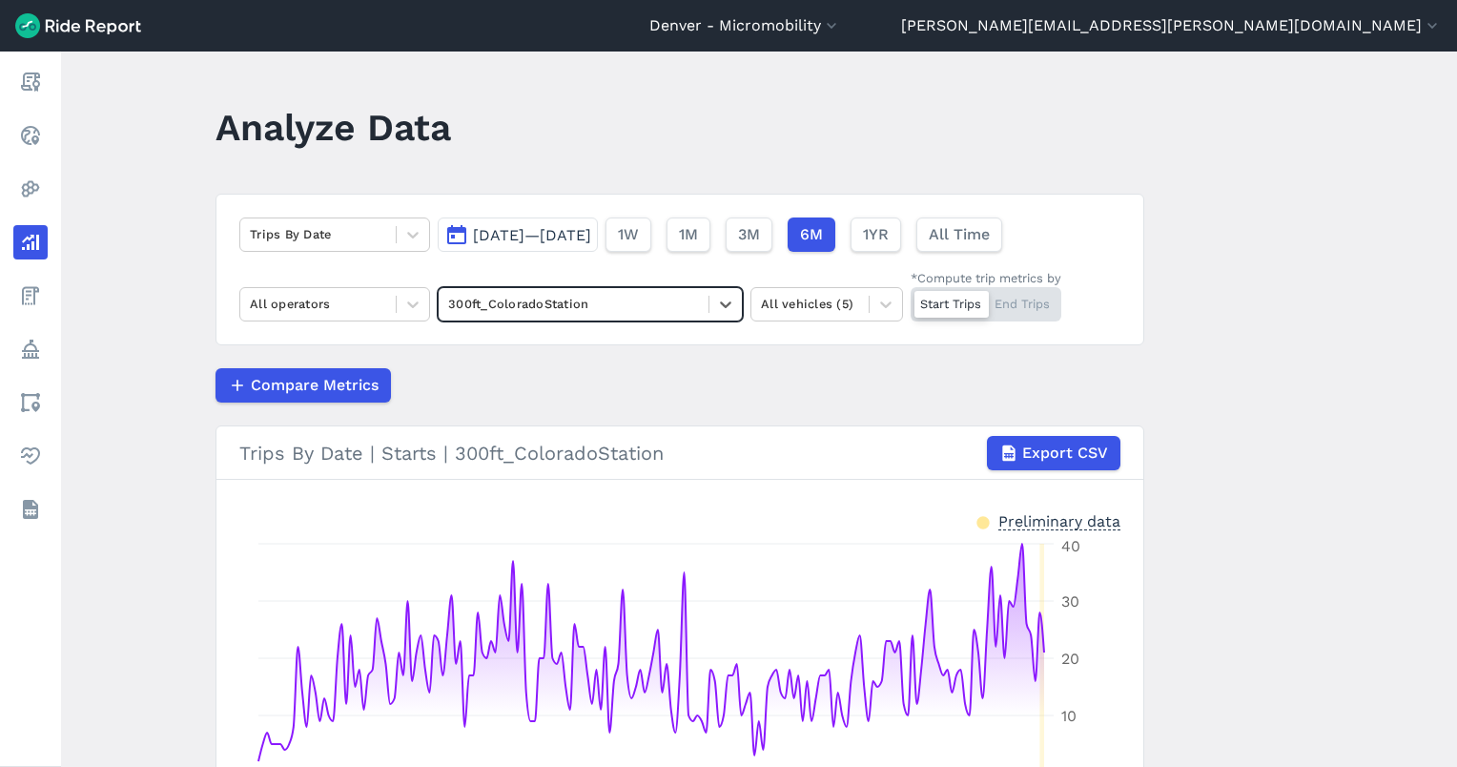
click at [1009, 263] on div "Trips By Date Feb 15, 2025—Aug 13, 2025 1W 1M 3M 6M 1YR All Time All operators …" at bounding box center [680, 270] width 929 height 152
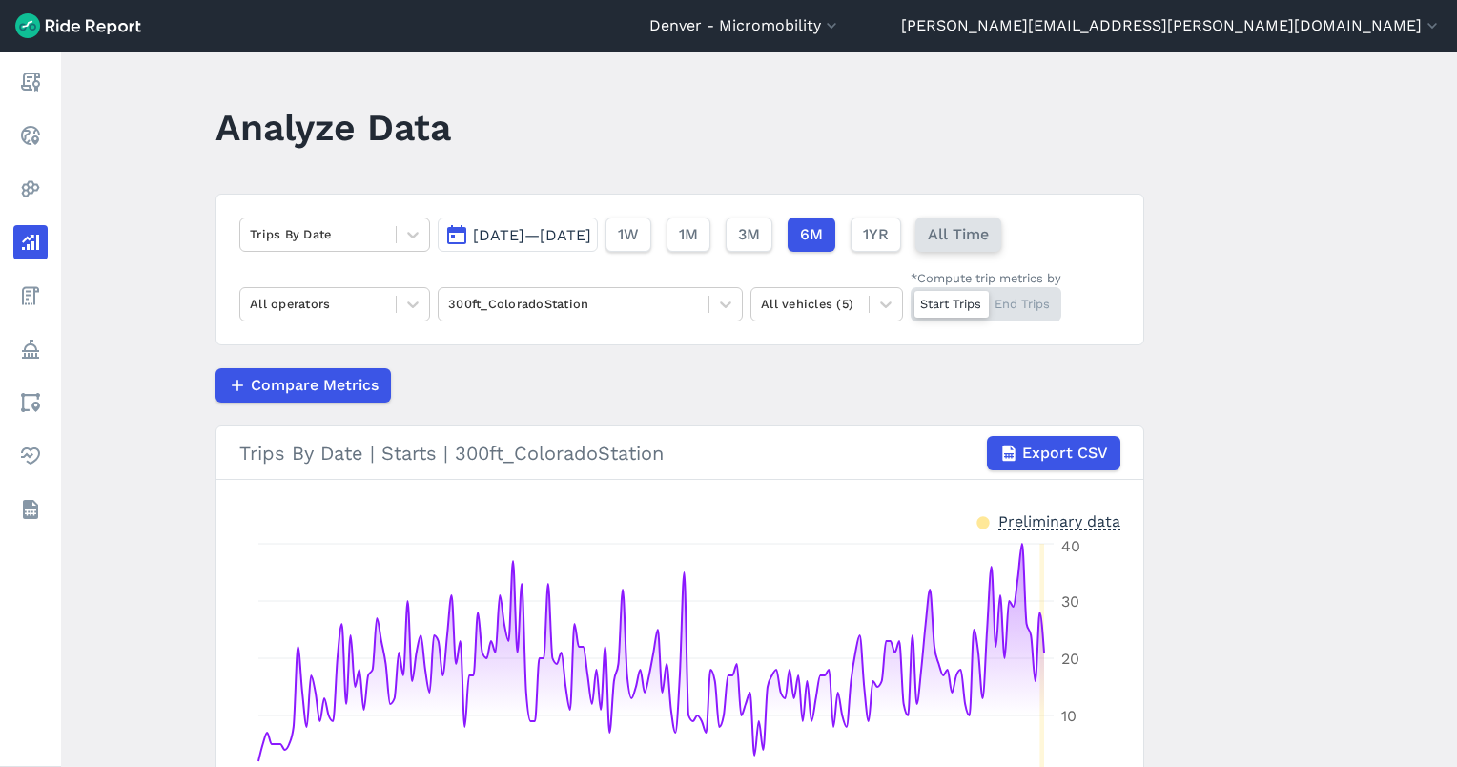
click at [1001, 248] on button "All Time" at bounding box center [958, 234] width 86 height 34
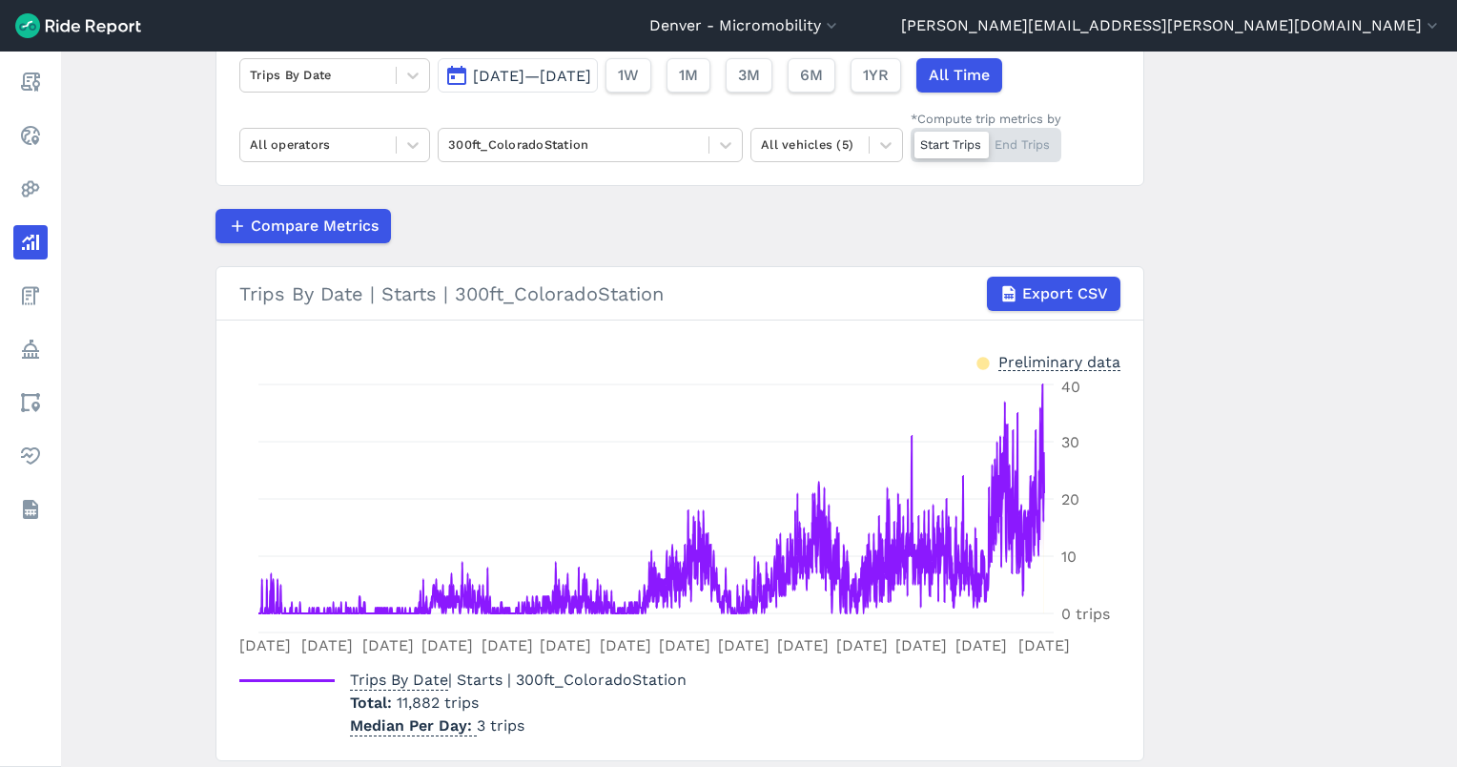
scroll to position [220, 0]
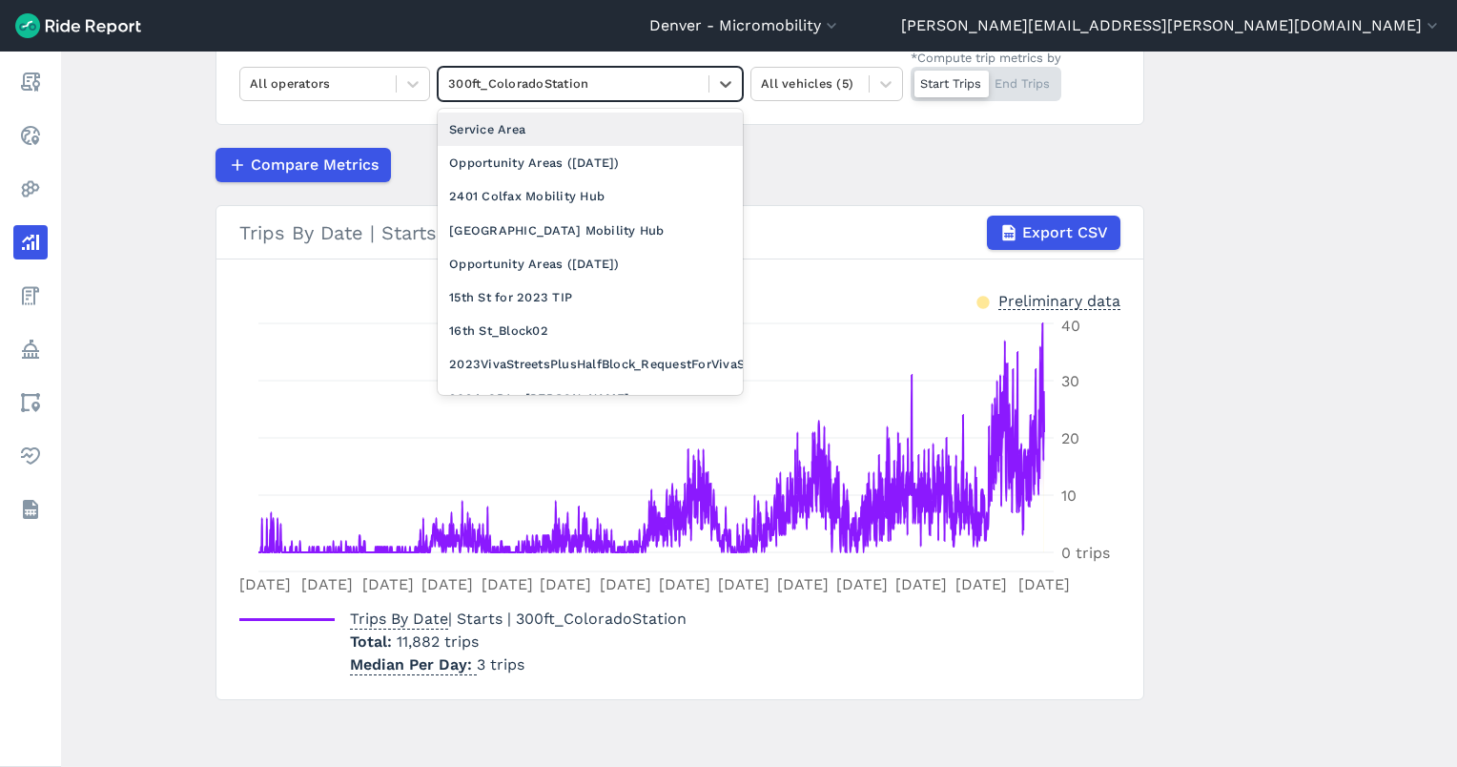
click at [584, 92] on div at bounding box center [573, 83] width 251 height 22
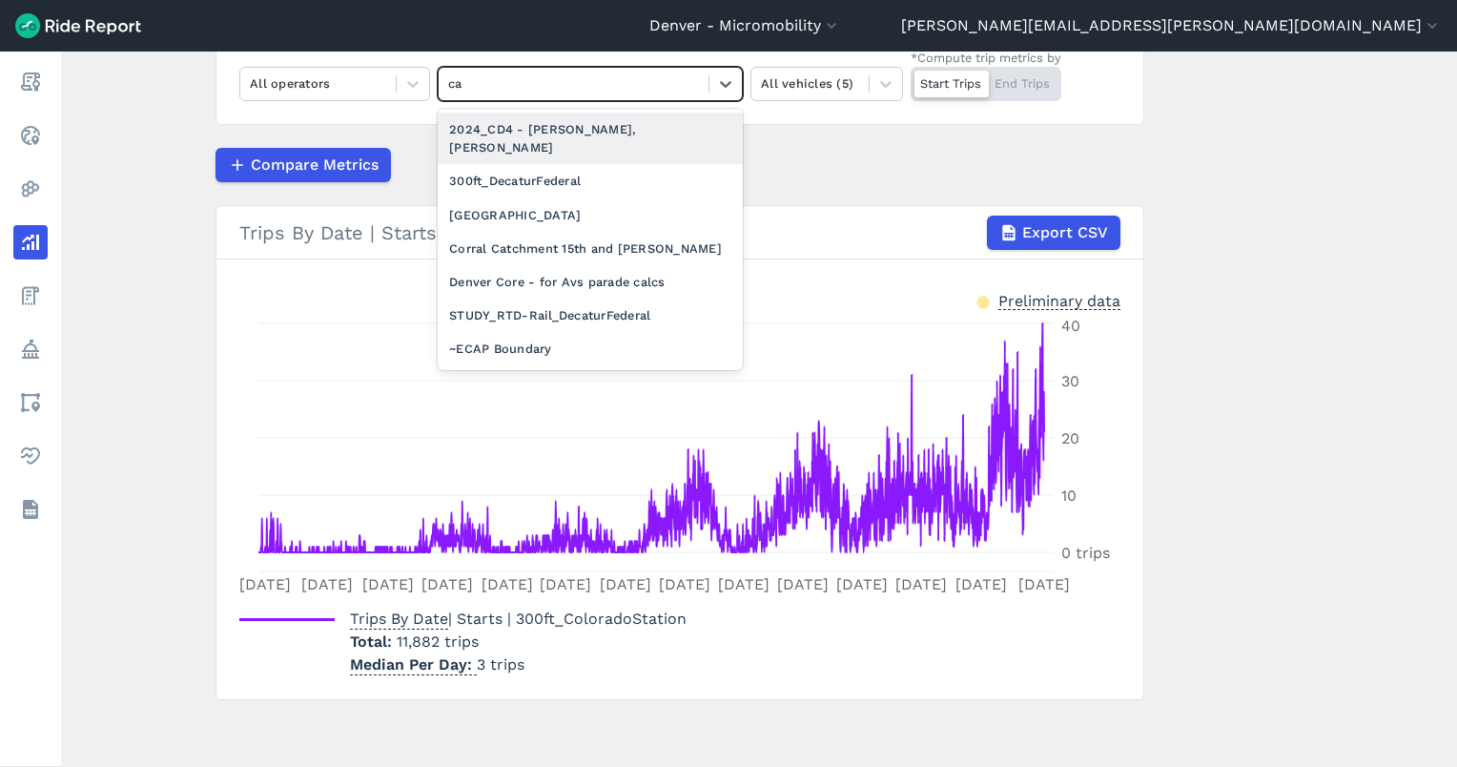
type input "cam"
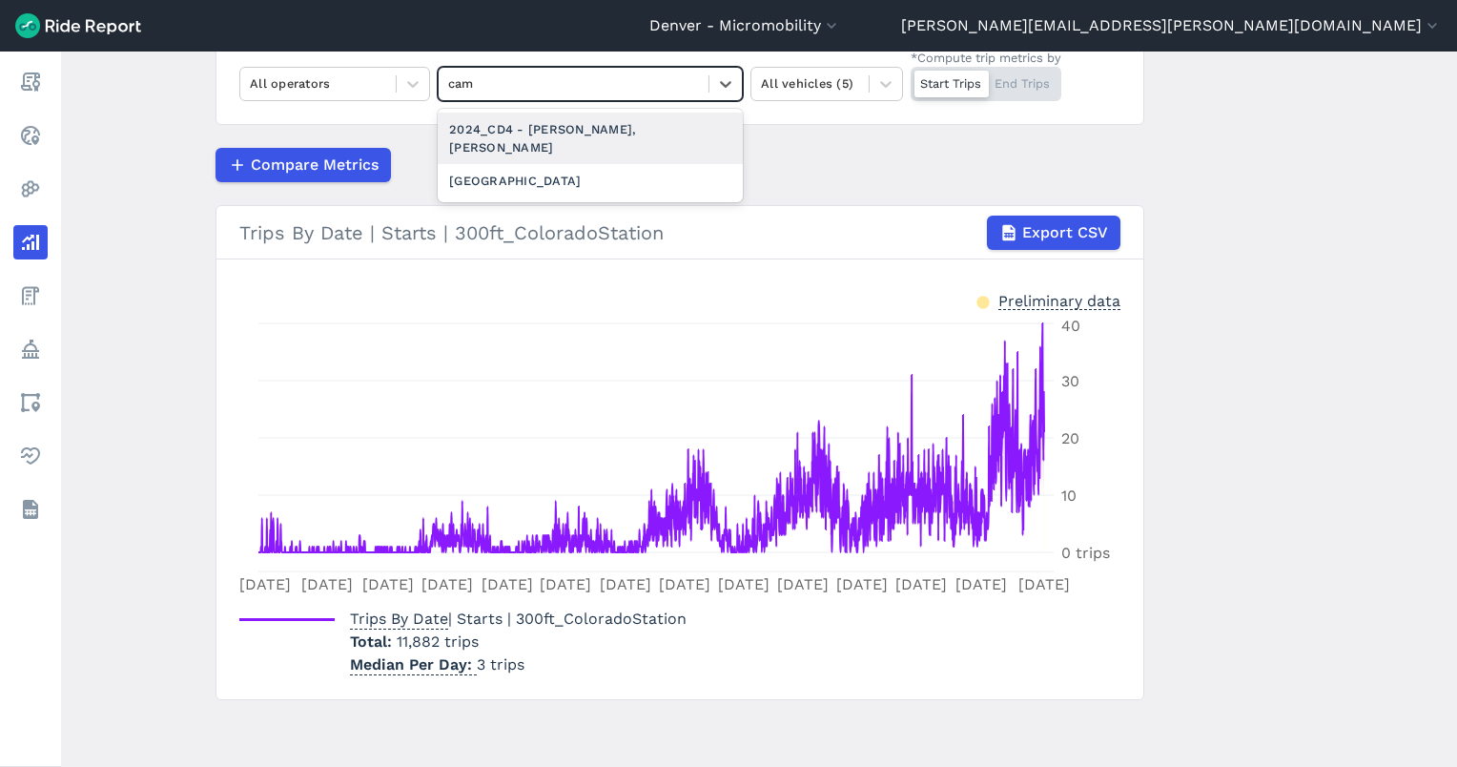
click at [567, 119] on div "2024_CD4 - Romero Campbell, Diana" at bounding box center [590, 138] width 305 height 51
